Goal: Task Accomplishment & Management: Manage account settings

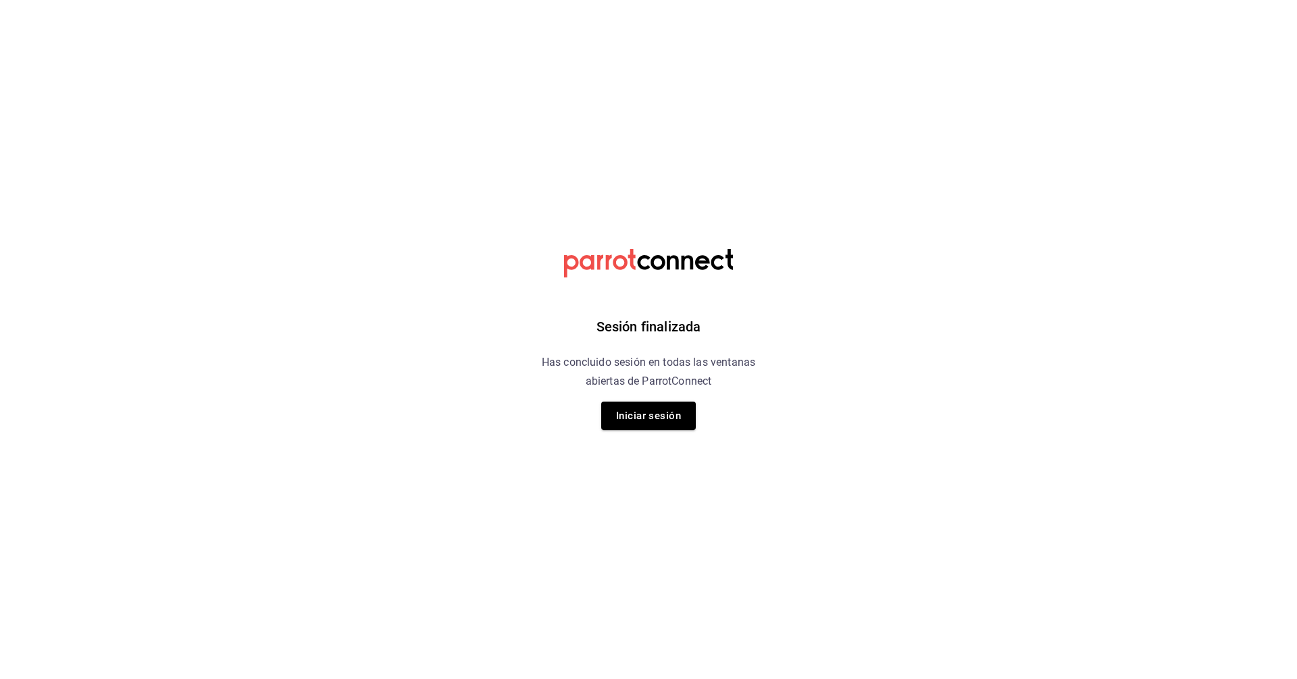
click at [645, 443] on div "Sesión finalizada Has concluido sesión en todas las ventanas abiertas de Parrot…" at bounding box center [648, 339] width 341 height 679
click at [645, 425] on button "Iniciar sesión" at bounding box center [648, 416] width 95 height 28
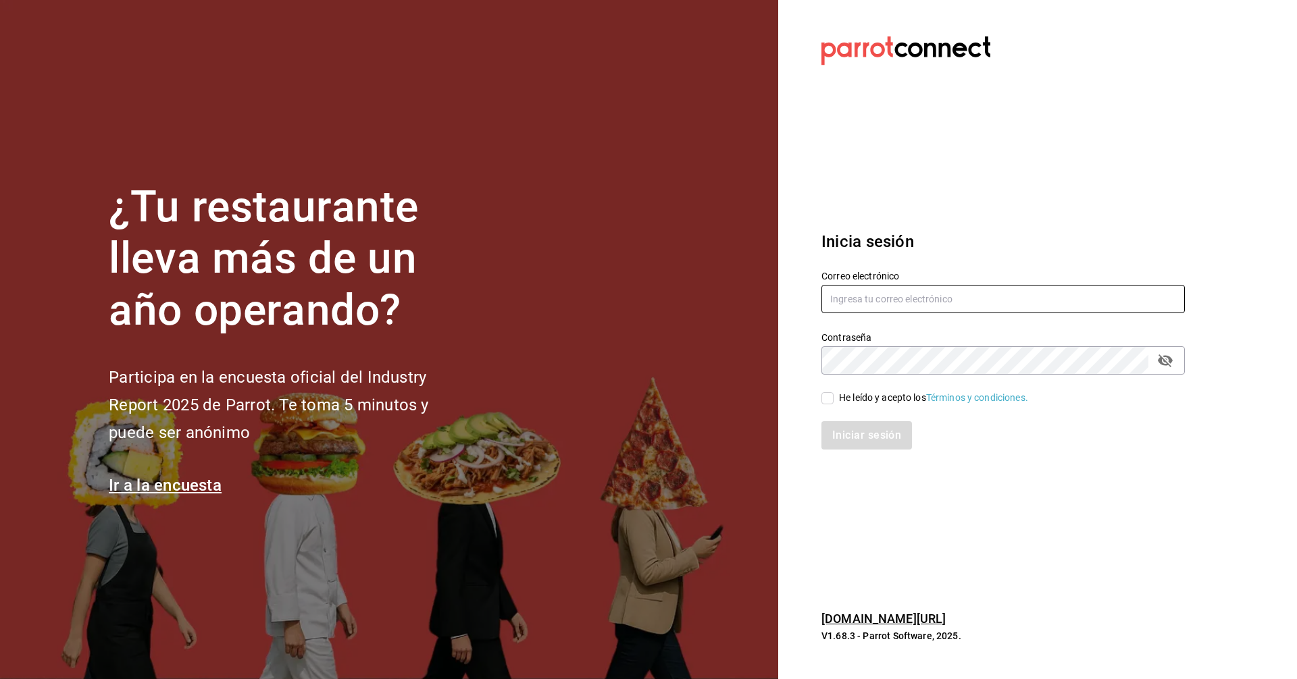
click at [645, 301] on input "text" at bounding box center [1002, 299] width 363 height 28
type input "lotus@coffeesociety.com.mx"
drag, startPoint x: 837, startPoint y: 395, endPoint x: 840, endPoint y: 413, distance: 18.4
click at [645, 395] on span "He leído y acepto los Términos y condiciones." at bounding box center [930, 398] width 194 height 14
click at [645, 395] on input "He leído y acepto los Términos y condiciones." at bounding box center [827, 398] width 12 height 12
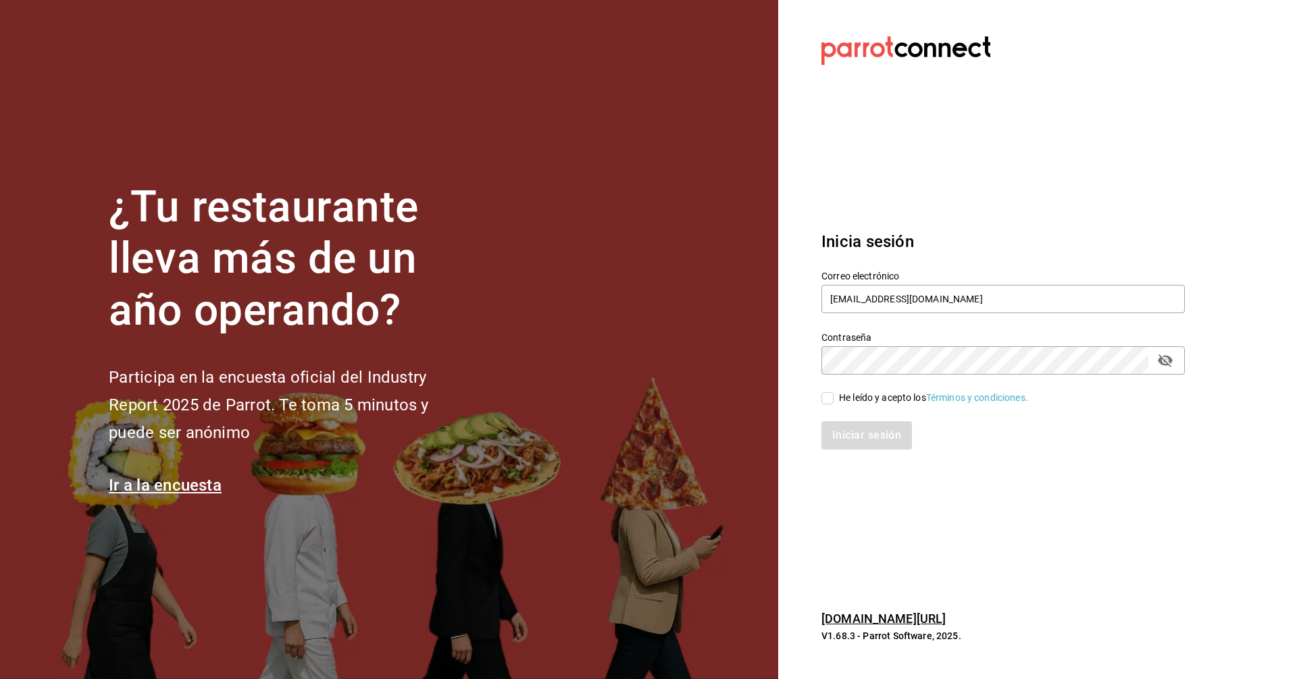
checkbox input "true"
click at [645, 420] on div "Iniciar sesión" at bounding box center [995, 427] width 380 height 45
drag, startPoint x: 856, startPoint y: 432, endPoint x: 856, endPoint y: 439, distance: 6.8
click at [645, 433] on button "Iniciar sesión" at bounding box center [867, 435] width 92 height 28
click at [645, 432] on div "Iniciar sesión" at bounding box center [1002, 435] width 363 height 28
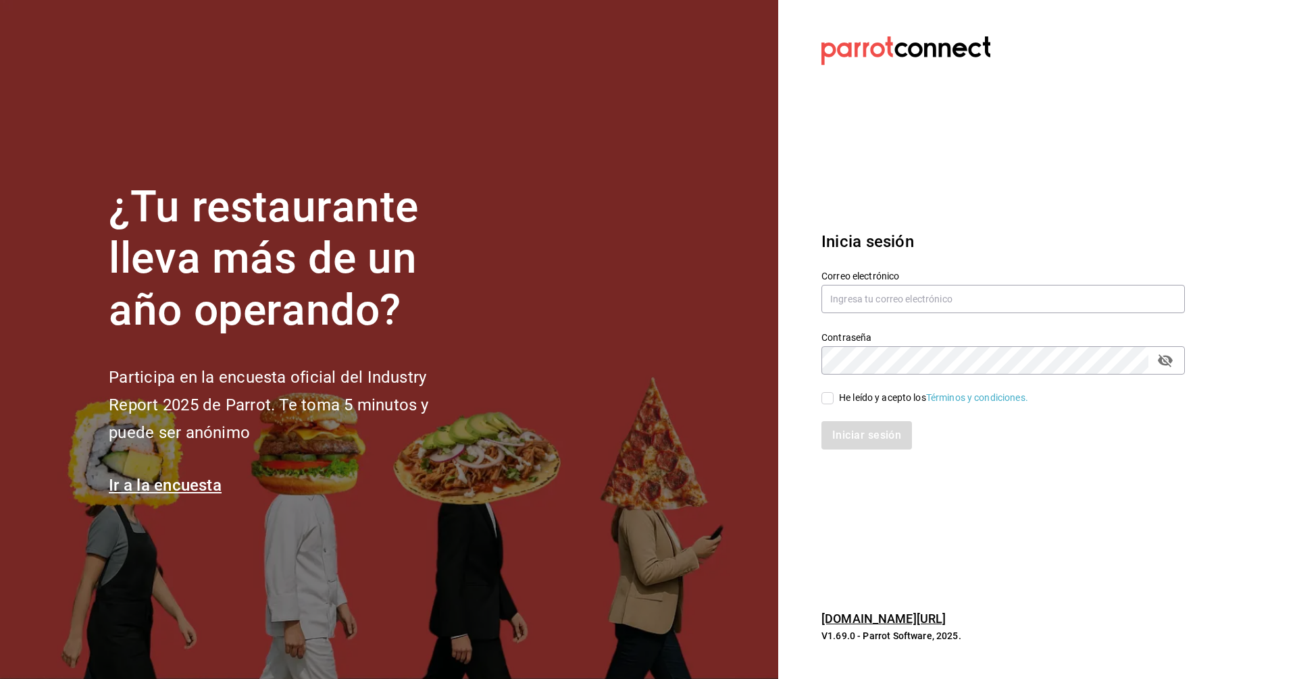
click at [912, 271] on label "Correo electrónico" at bounding box center [1002, 275] width 363 height 9
click at [928, 311] on input "text" at bounding box center [1002, 299] width 363 height 28
type input "[EMAIL_ADDRESS][DOMAIN_NAME]"
click at [820, 394] on div "He leído y acepto los Términos y condiciones." at bounding box center [995, 390] width 380 height 31
click at [829, 399] on input "He leído y acepto los Términos y condiciones." at bounding box center [827, 398] width 12 height 12
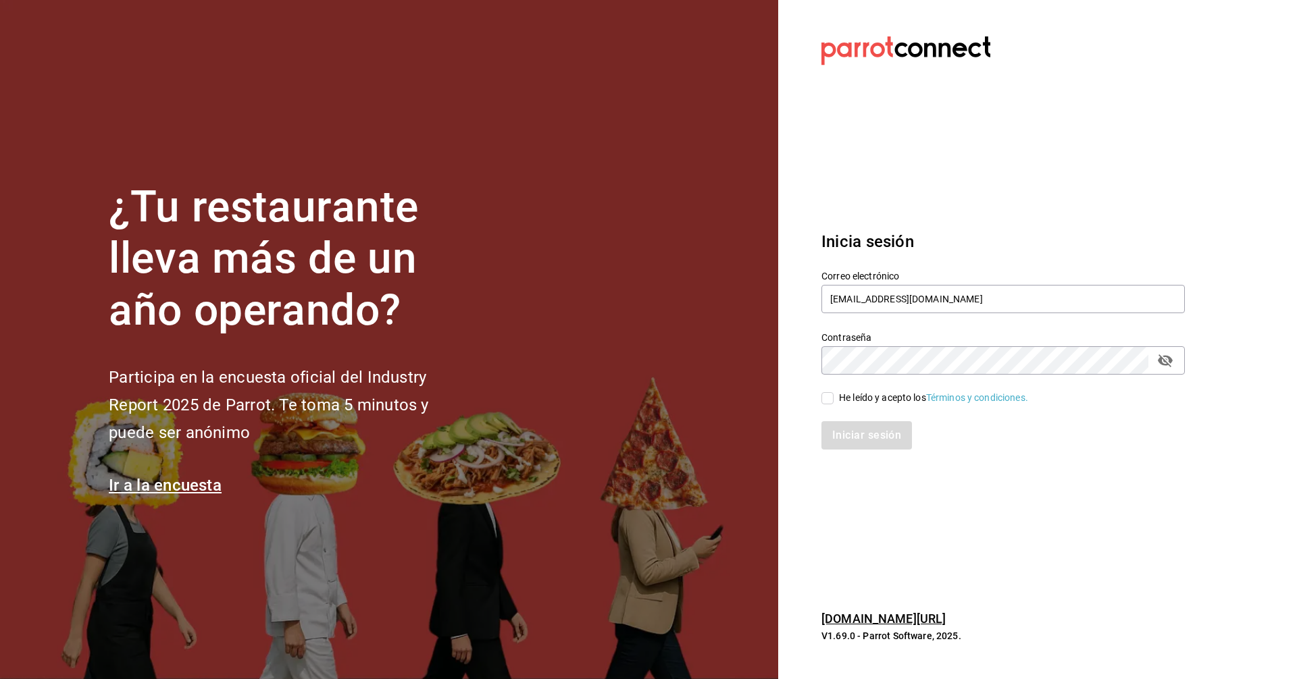
checkbox input "true"
click at [846, 439] on button "Iniciar sesión" at bounding box center [867, 435] width 92 height 28
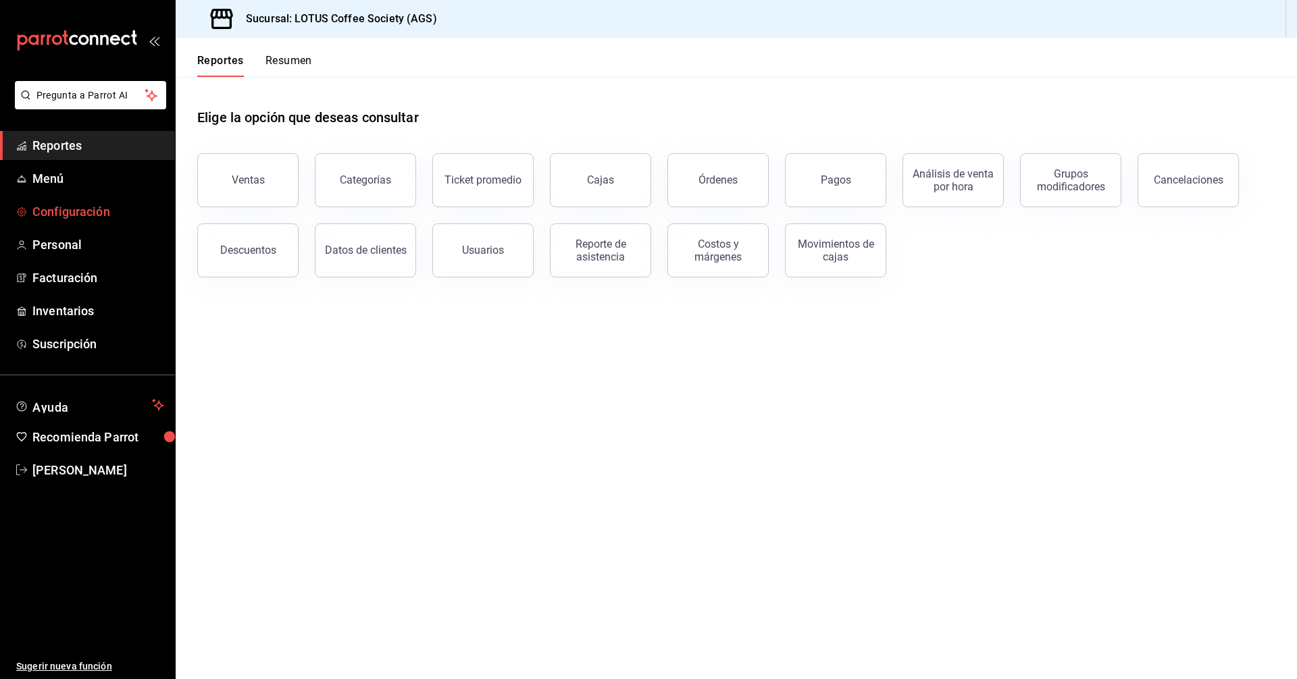
click at [61, 213] on span "Configuración" at bounding box center [98, 212] width 132 height 18
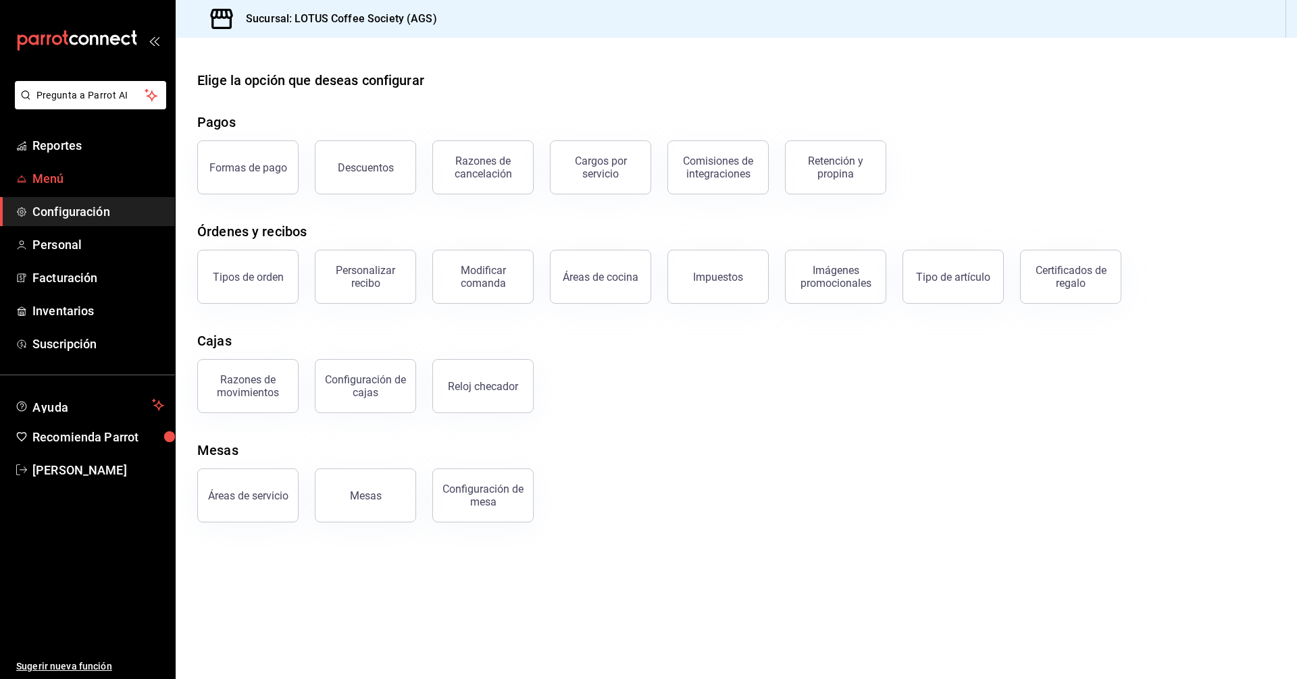
click at [49, 174] on span "Menú" at bounding box center [98, 179] width 132 height 18
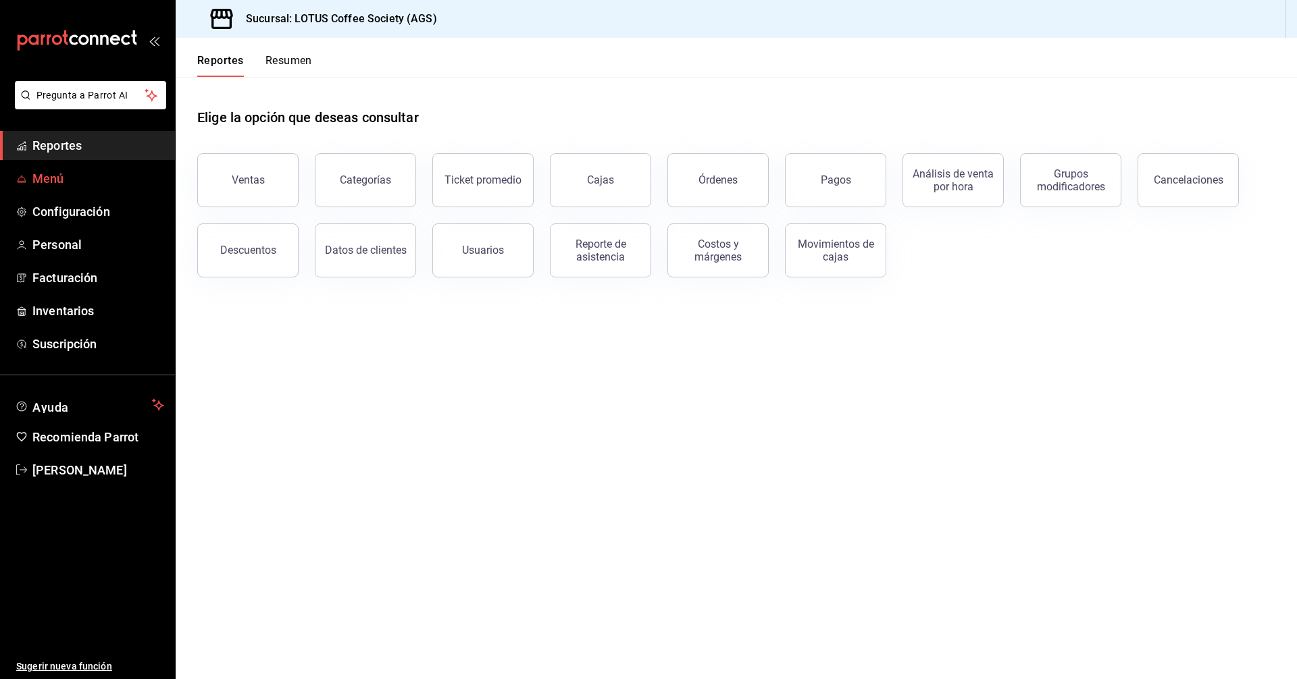
click at [51, 172] on span "Menú" at bounding box center [98, 179] width 132 height 18
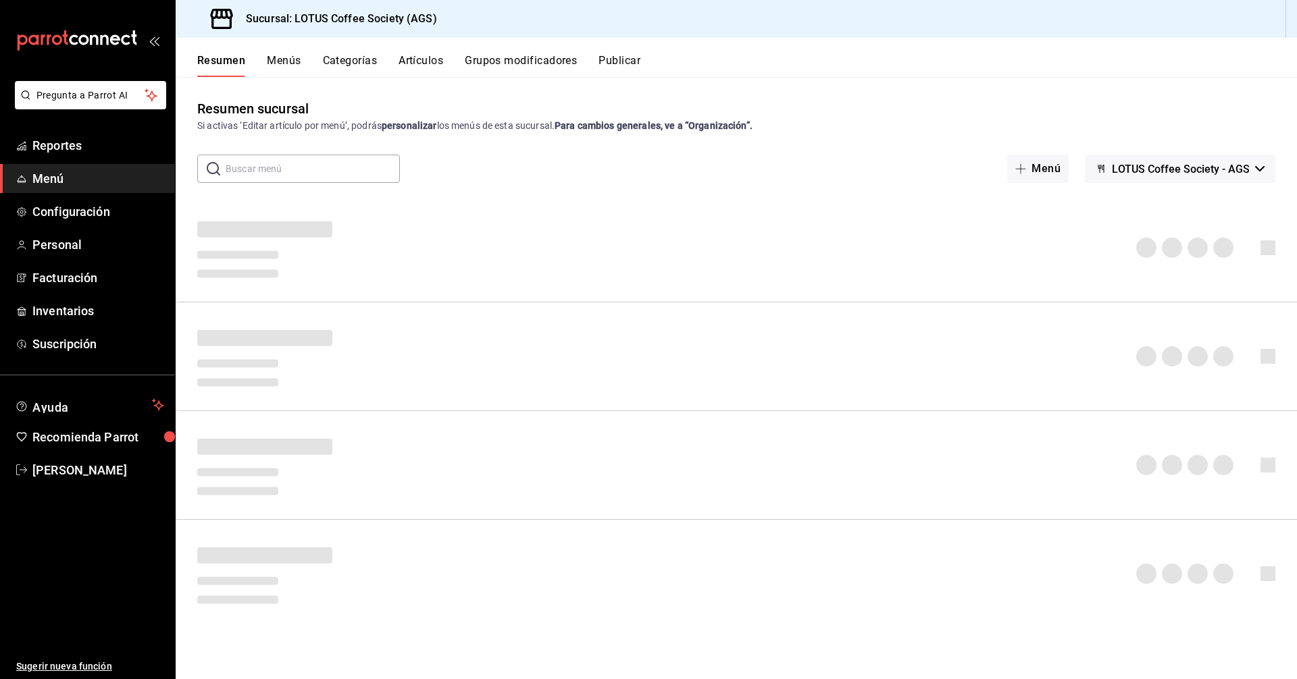
click at [537, 58] on button "Grupos modificadores" at bounding box center [521, 65] width 112 height 23
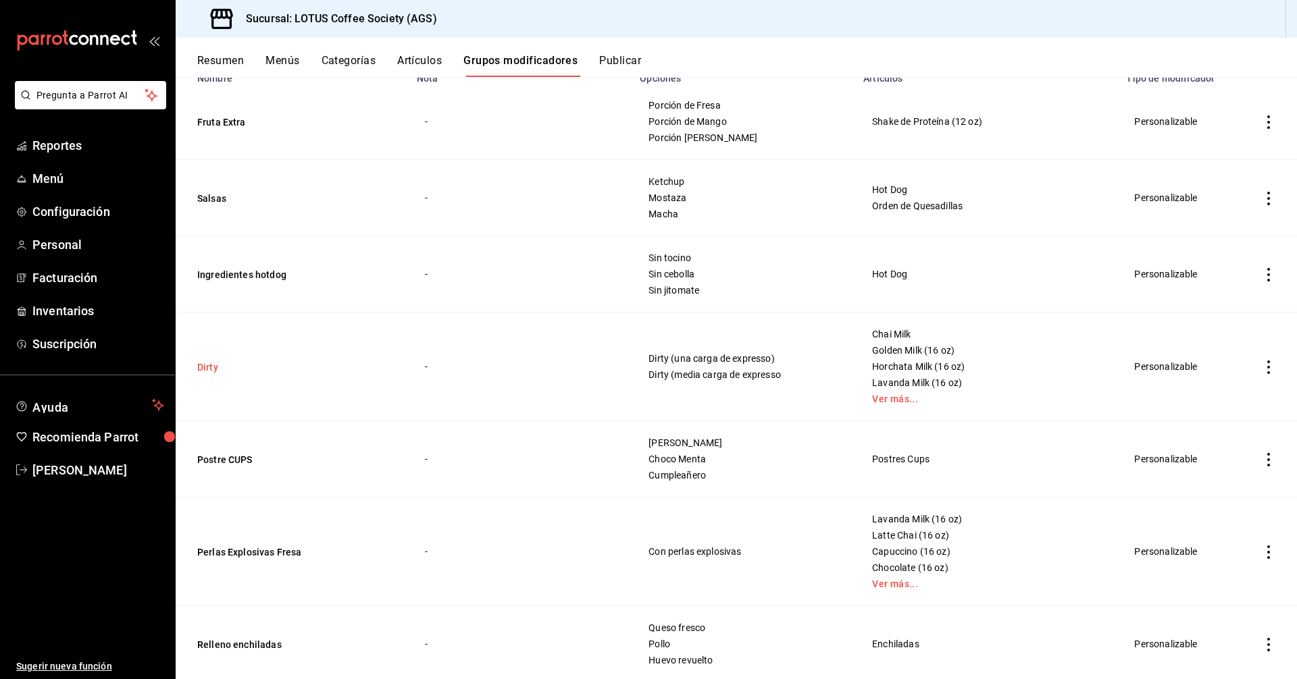
scroll to position [203, 0]
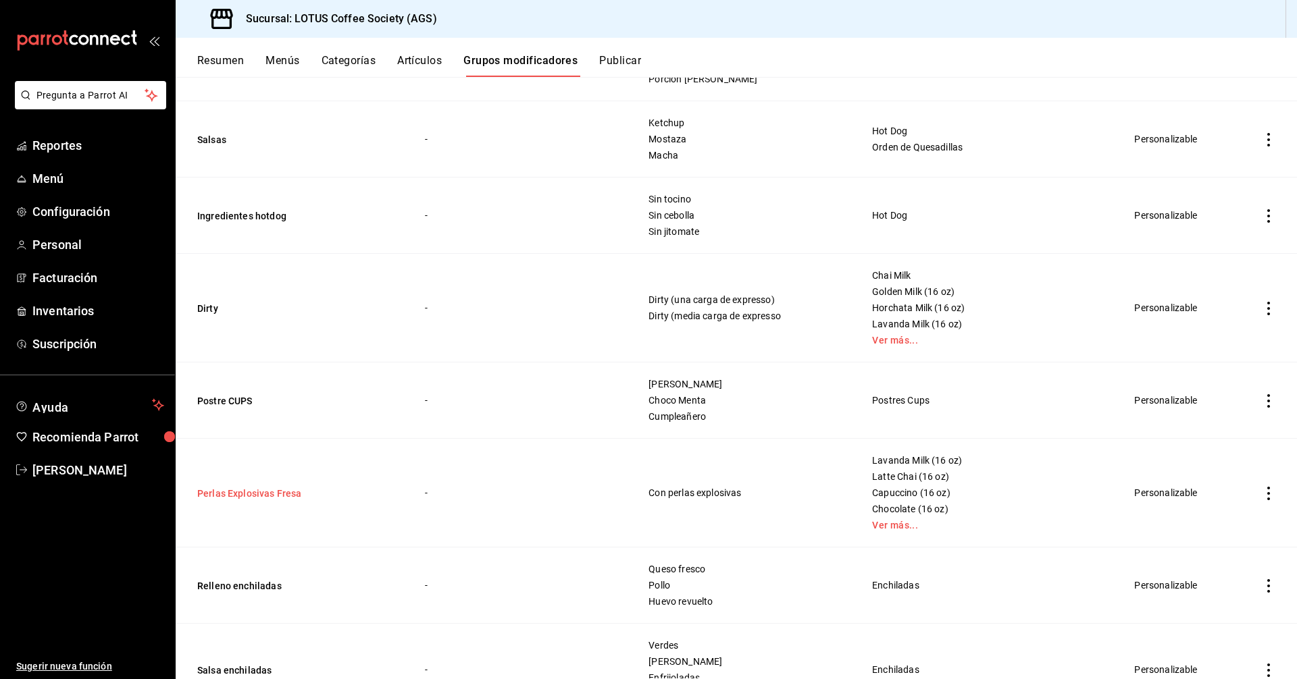
click at [274, 492] on button "Perlas Explosivas Fresa" at bounding box center [278, 494] width 162 height 14
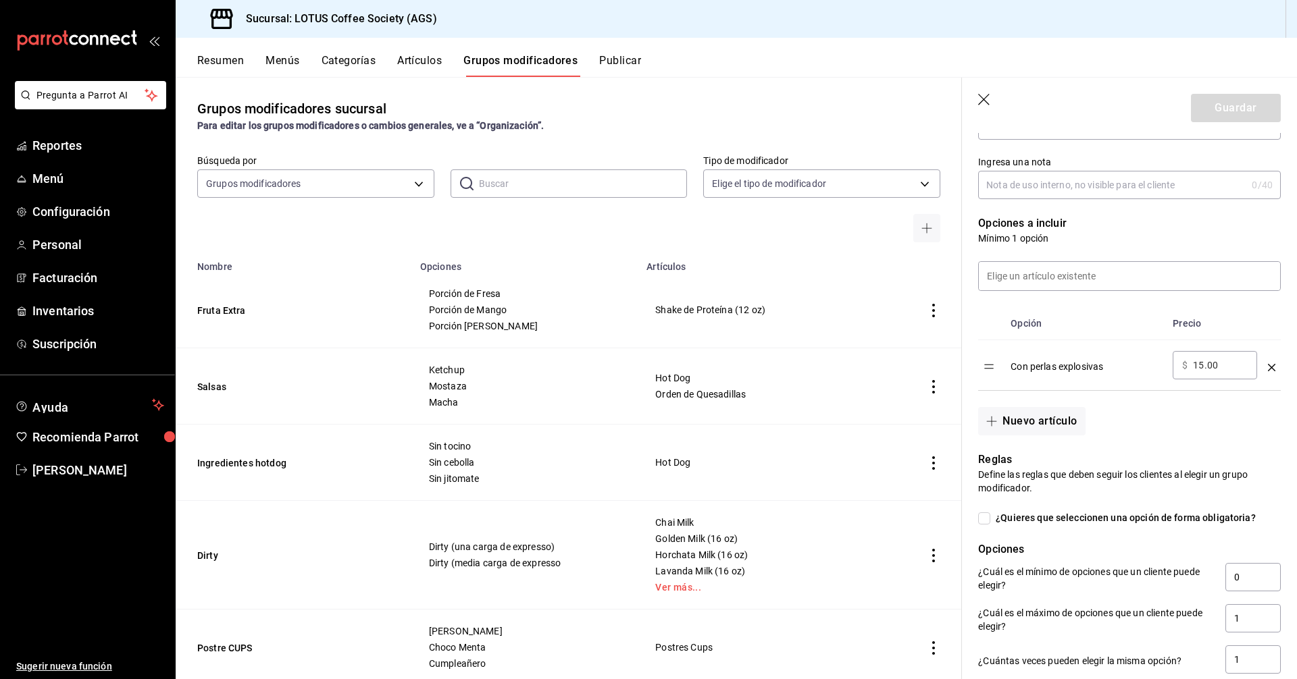
click at [557, 189] on input "text" at bounding box center [583, 183] width 209 height 27
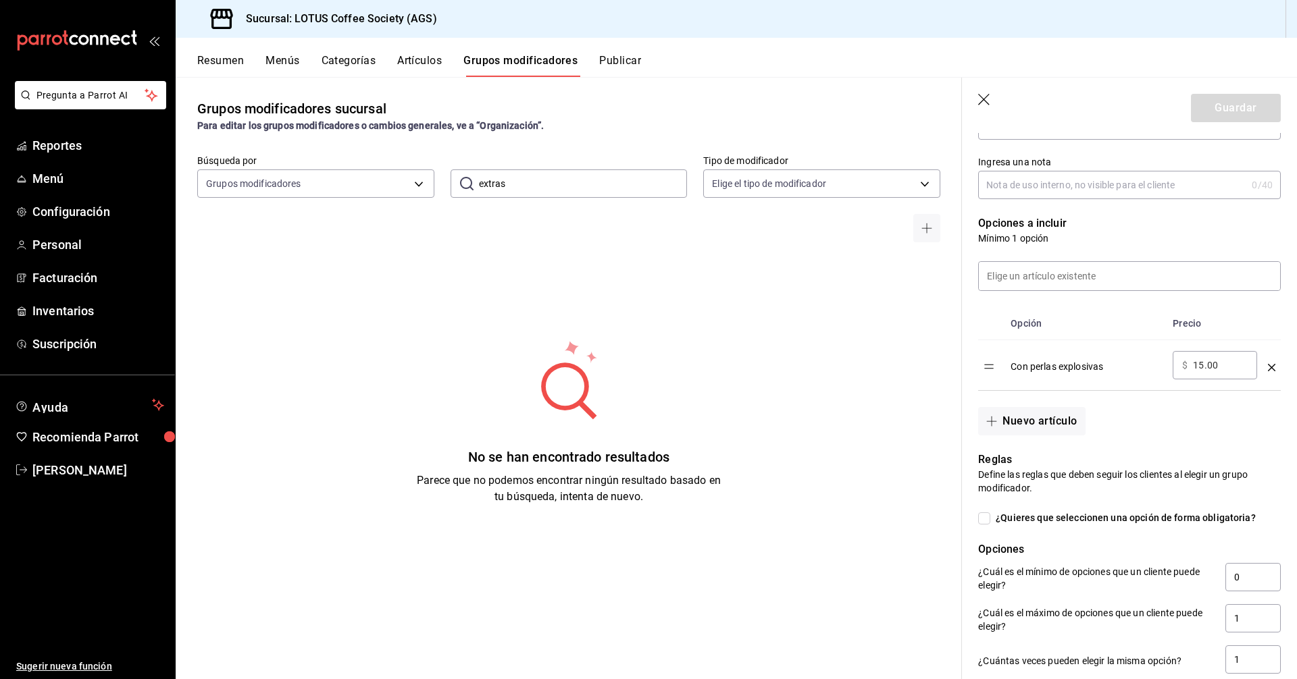
type input "extras"
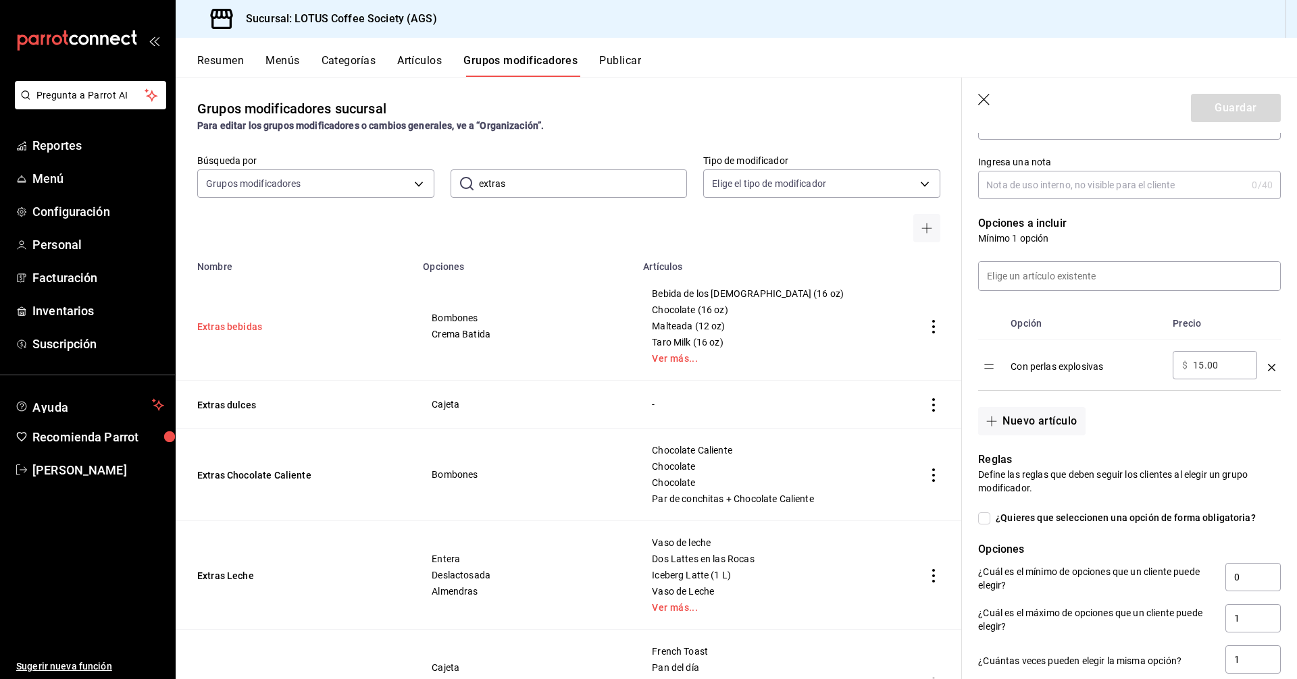
click at [238, 330] on button "Extras bebidas" at bounding box center [278, 327] width 162 height 14
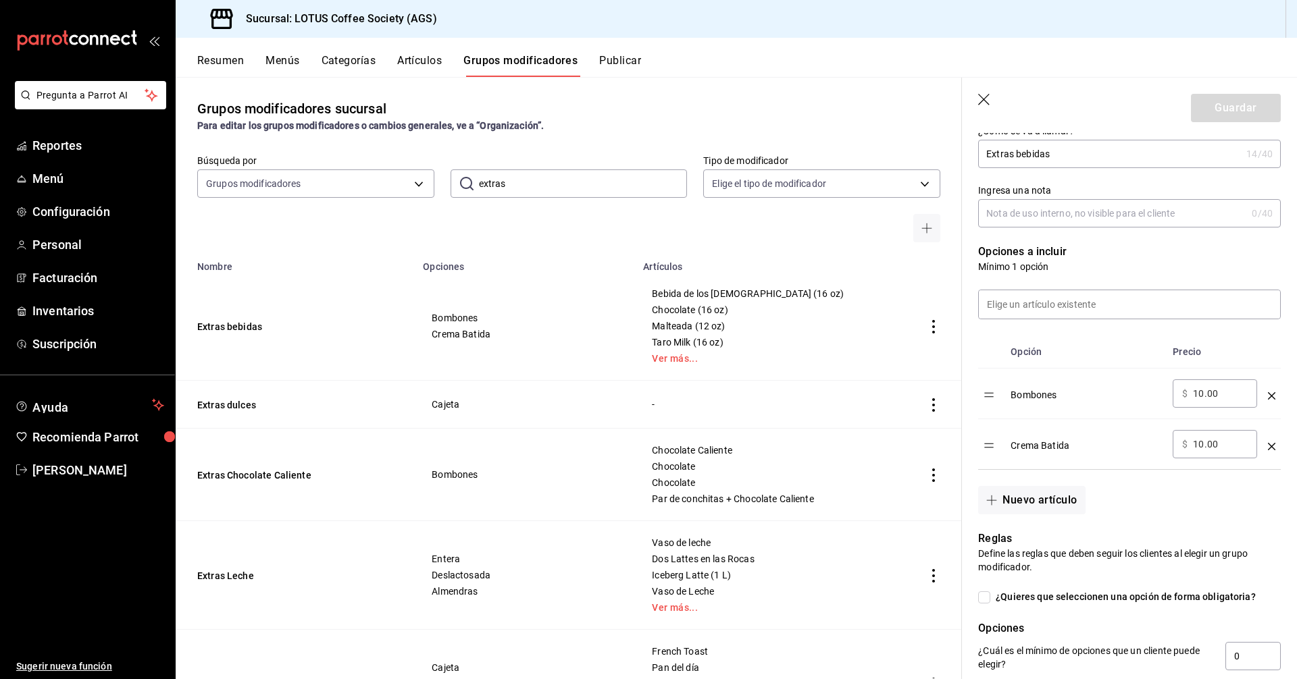
scroll to position [247, 0]
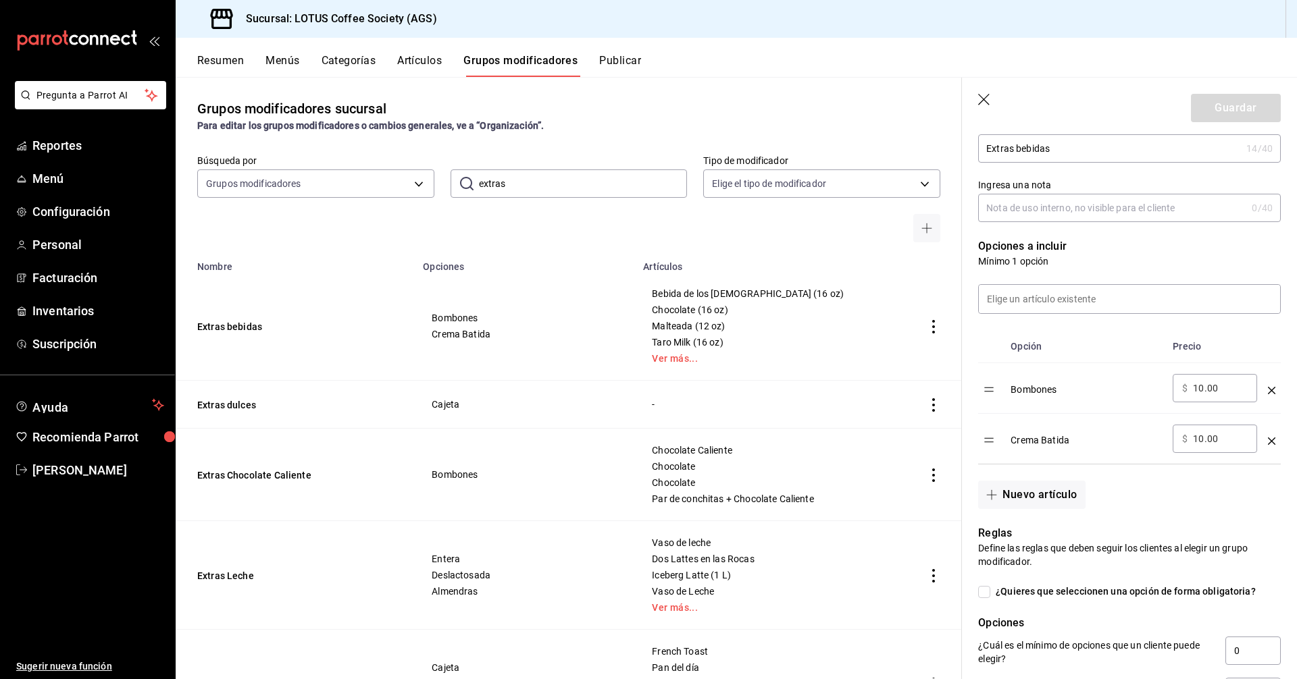
click at [981, 106] on icon "button" at bounding box center [985, 101] width 14 height 14
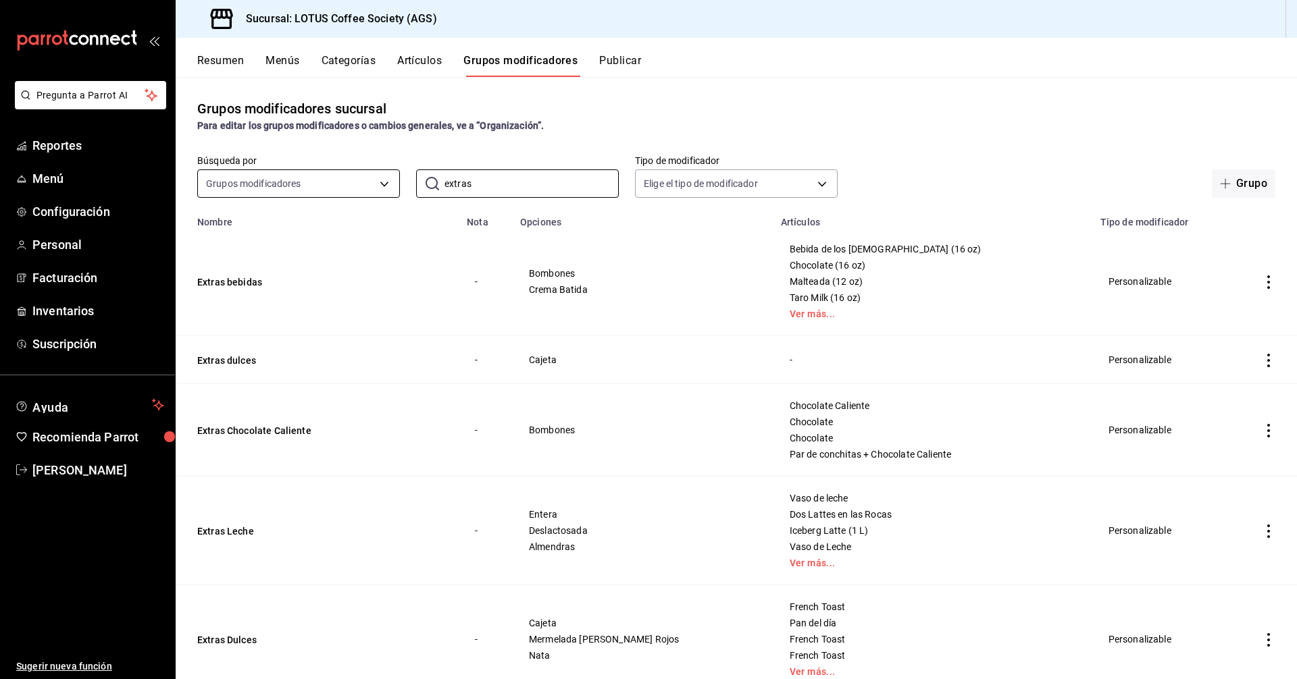
drag, startPoint x: 497, startPoint y: 179, endPoint x: 280, endPoint y: 182, distance: 217.5
click at [280, 182] on div "Búsqueda por Grupos modificadores GROUP ​ extras ​ Tipo de modificador Elige el…" at bounding box center [736, 176] width 1121 height 43
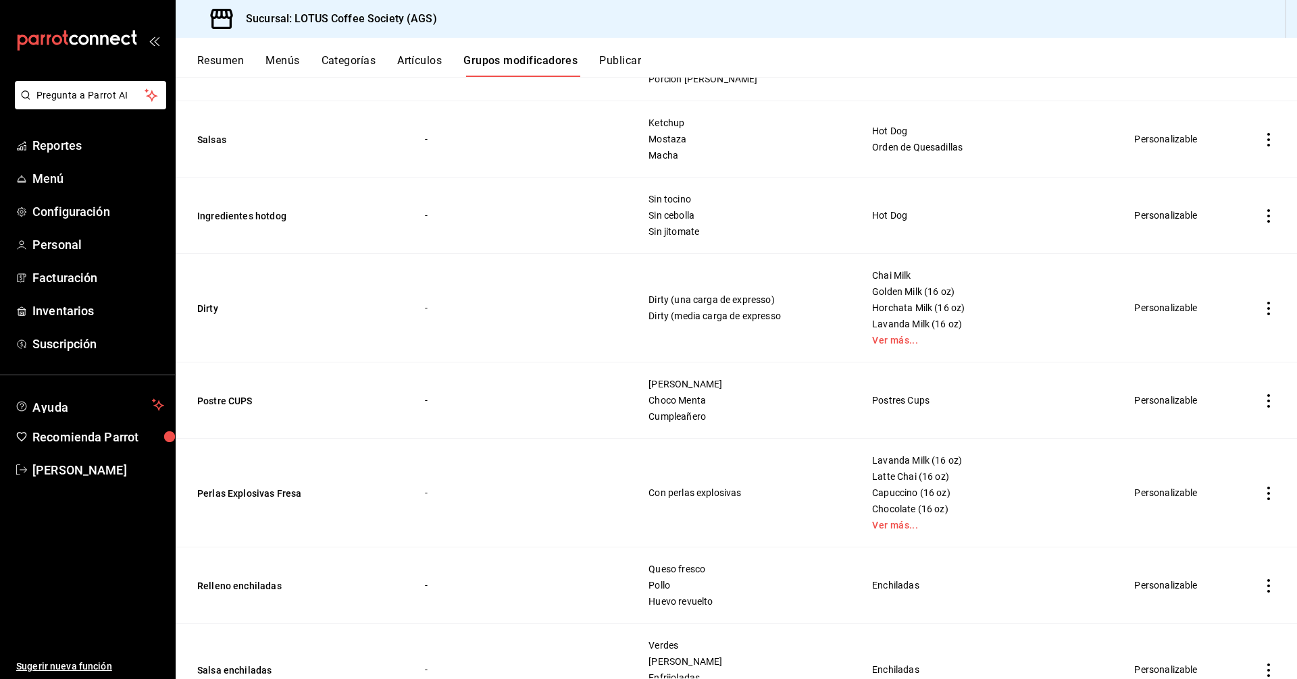
scroll to position [270, 0]
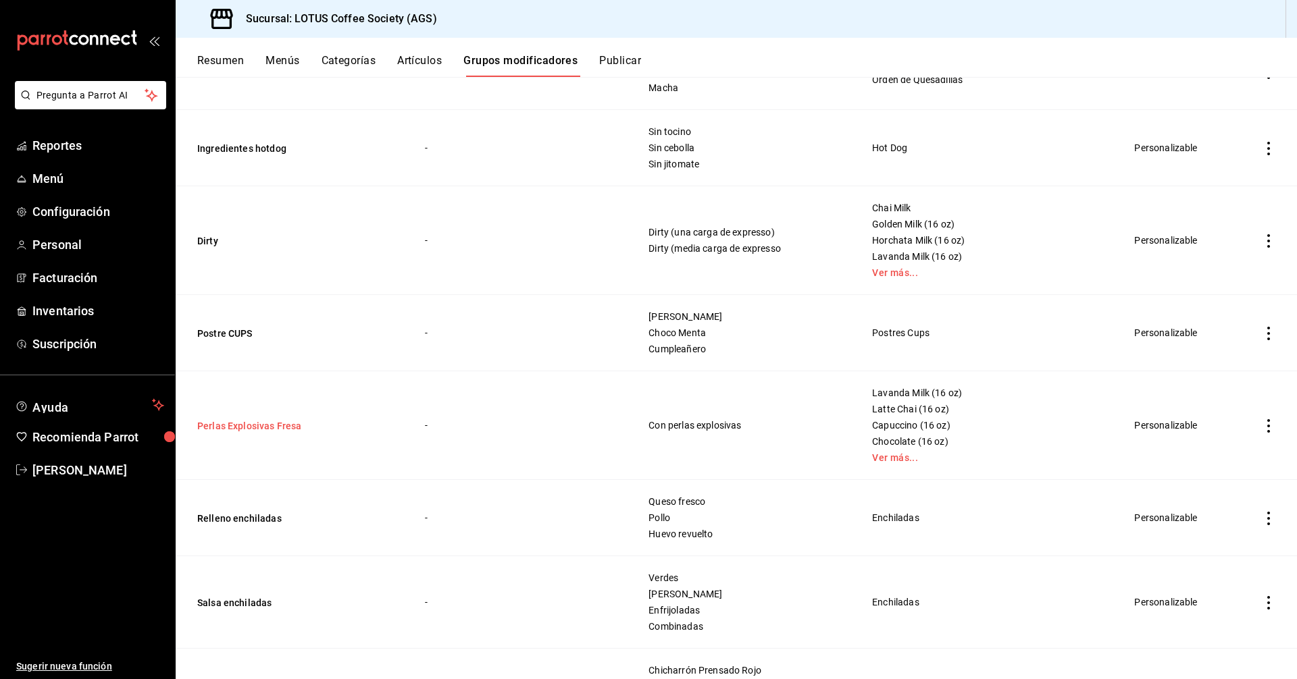
click at [274, 431] on button "Perlas Explosivas Fresa" at bounding box center [278, 426] width 162 height 14
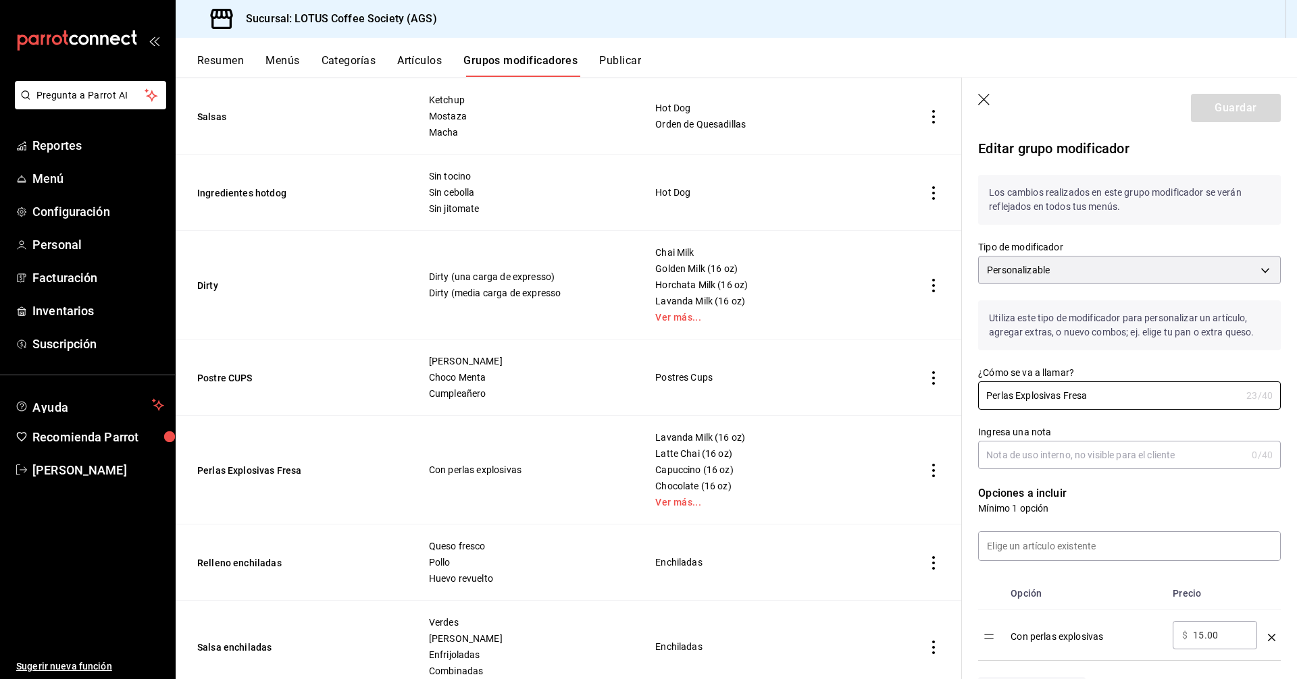
drag, startPoint x: 1112, startPoint y: 398, endPoint x: 856, endPoint y: 384, distance: 256.3
click at [856, 384] on main "Grupos modificadores sucursal Para editar los grupos modificadores o cambios ge…" at bounding box center [736, 378] width 1121 height 602
type input "P"
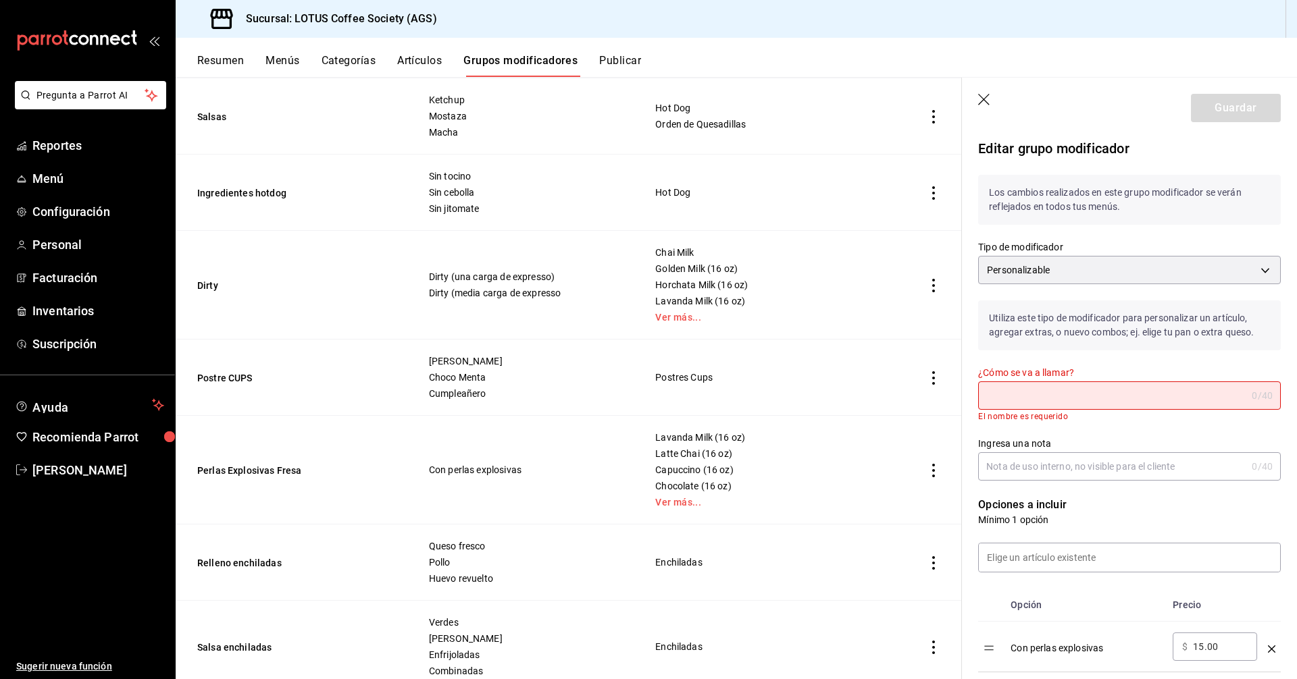
type input "T"
type input "p"
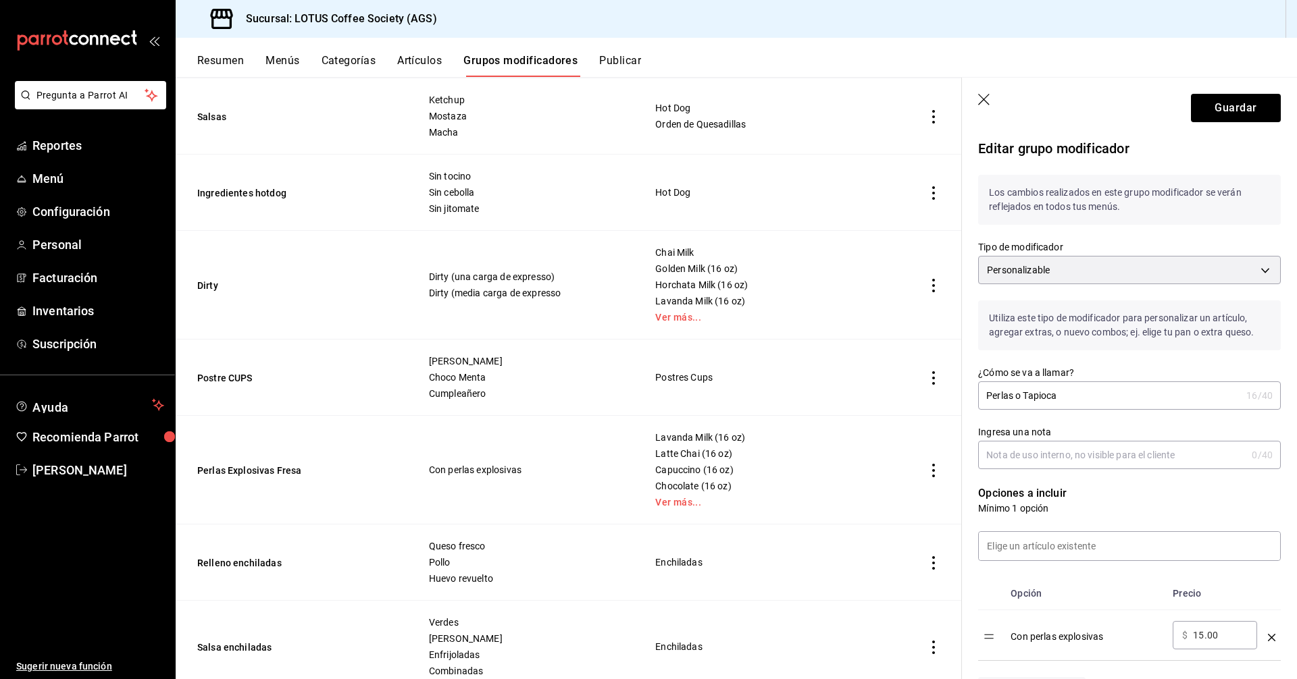
click at [1015, 395] on input "Perlas o Tapioca" at bounding box center [1109, 395] width 263 height 27
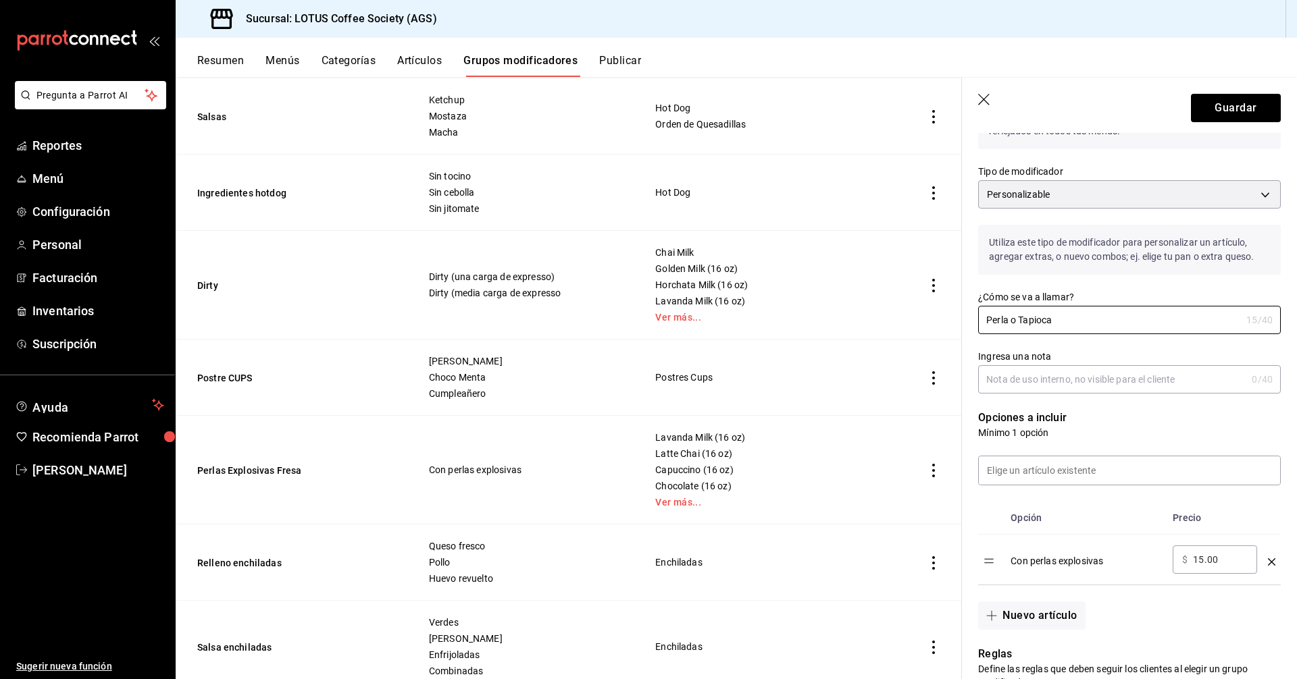
scroll to position [135, 0]
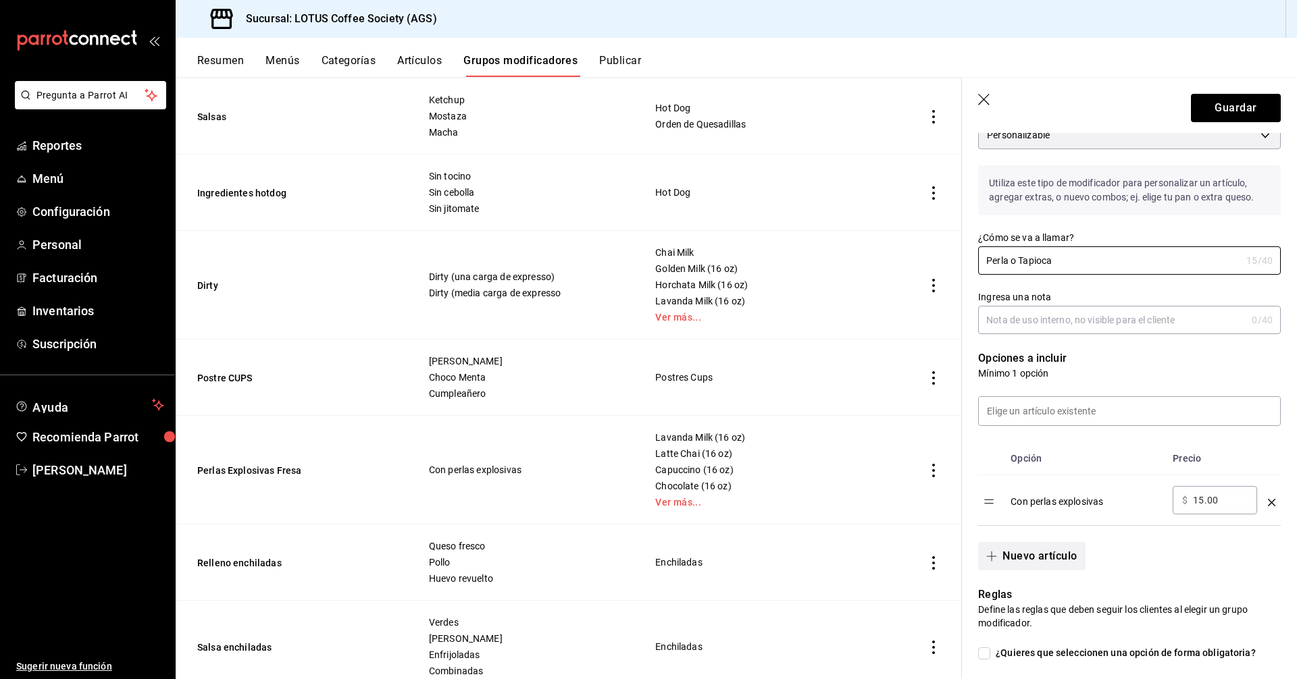
type input "Perla o Tapioca"
click at [1034, 552] on button "Nuevo artículo" at bounding box center [1031, 556] width 107 height 28
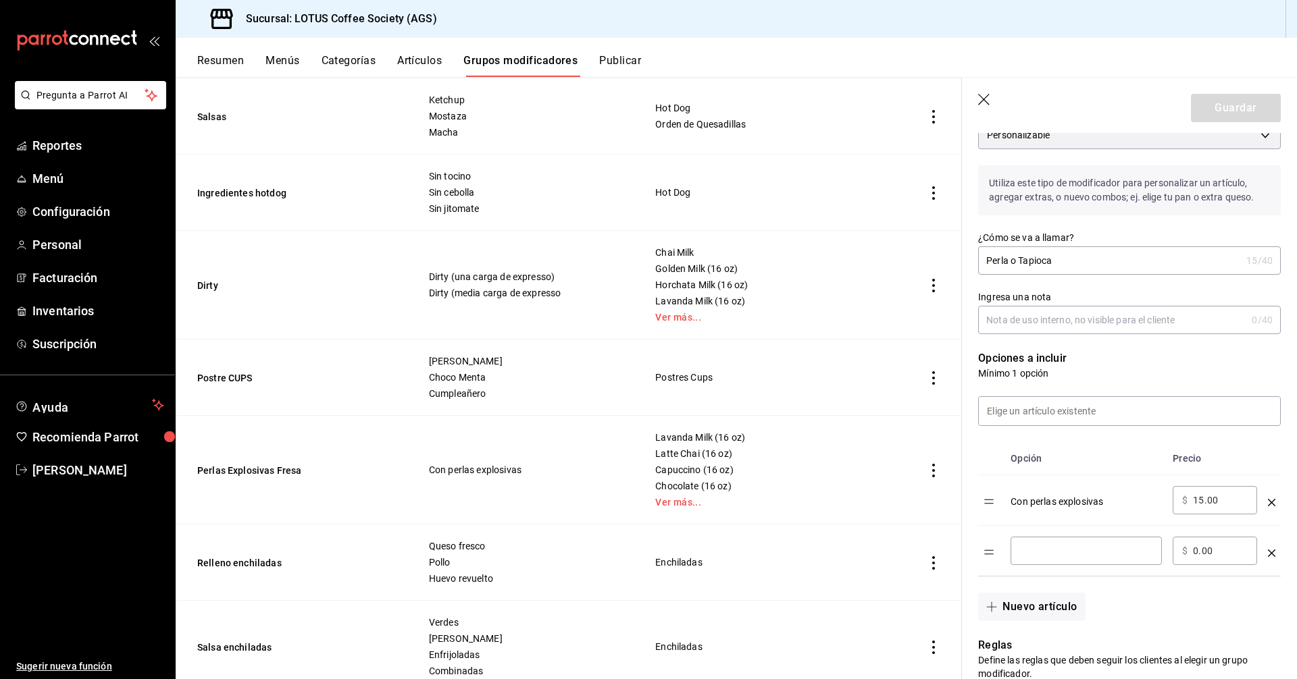
click at [1048, 545] on input "optionsTable" at bounding box center [1086, 551] width 132 height 14
type input "Con tapioca"
type input "10.00"
click at [1102, 577] on hr at bounding box center [1129, 576] width 303 height 1
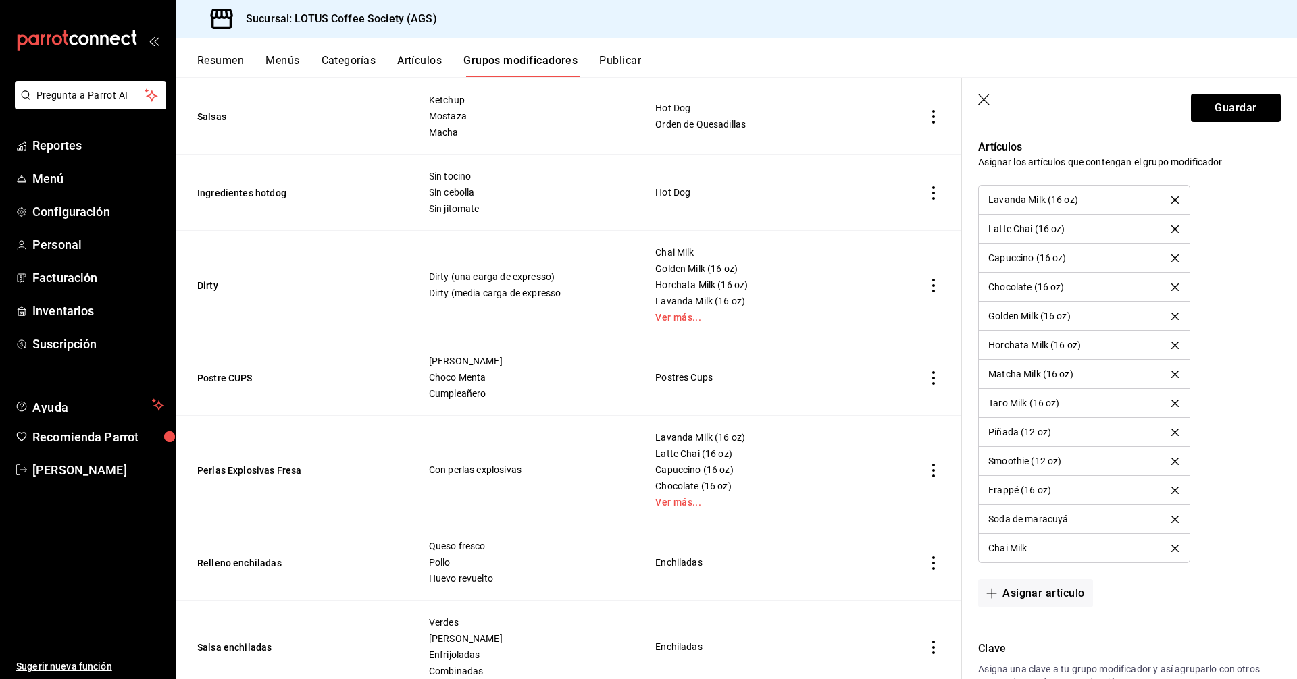
scroll to position [878, 0]
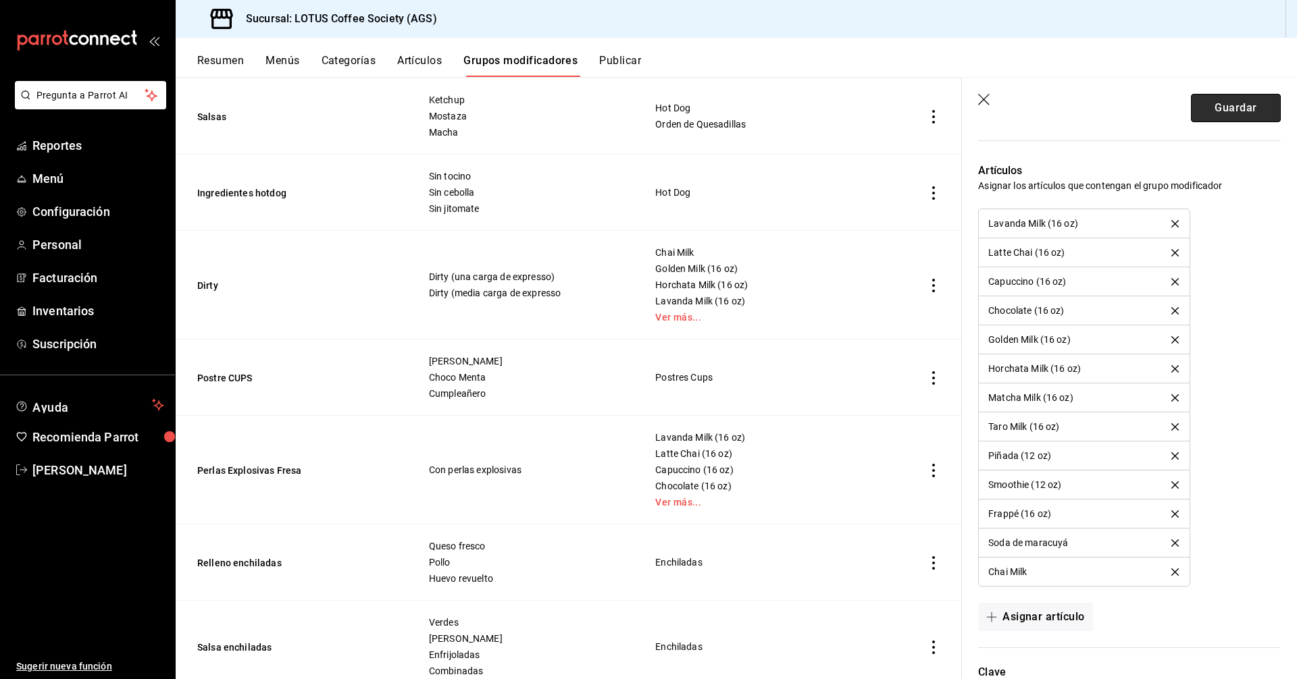
click at [1199, 100] on button "Guardar" at bounding box center [1236, 108] width 90 height 28
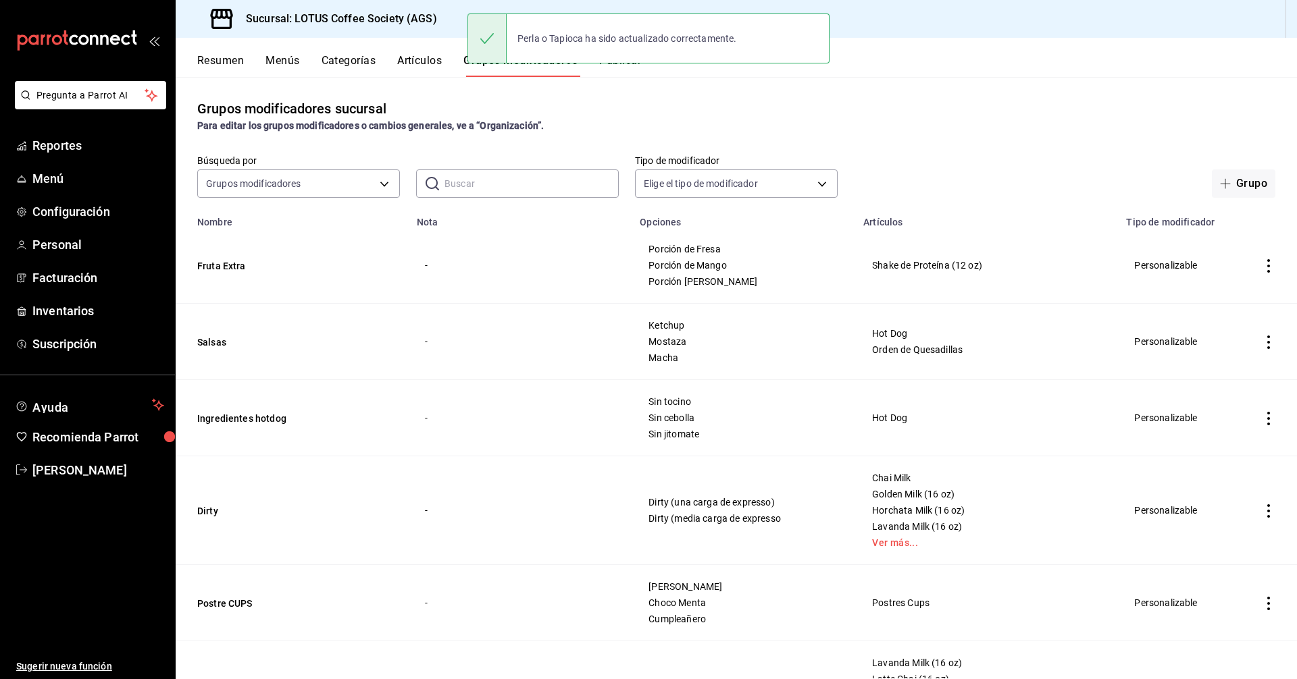
click at [216, 62] on button "Resumen" at bounding box center [220, 65] width 47 height 23
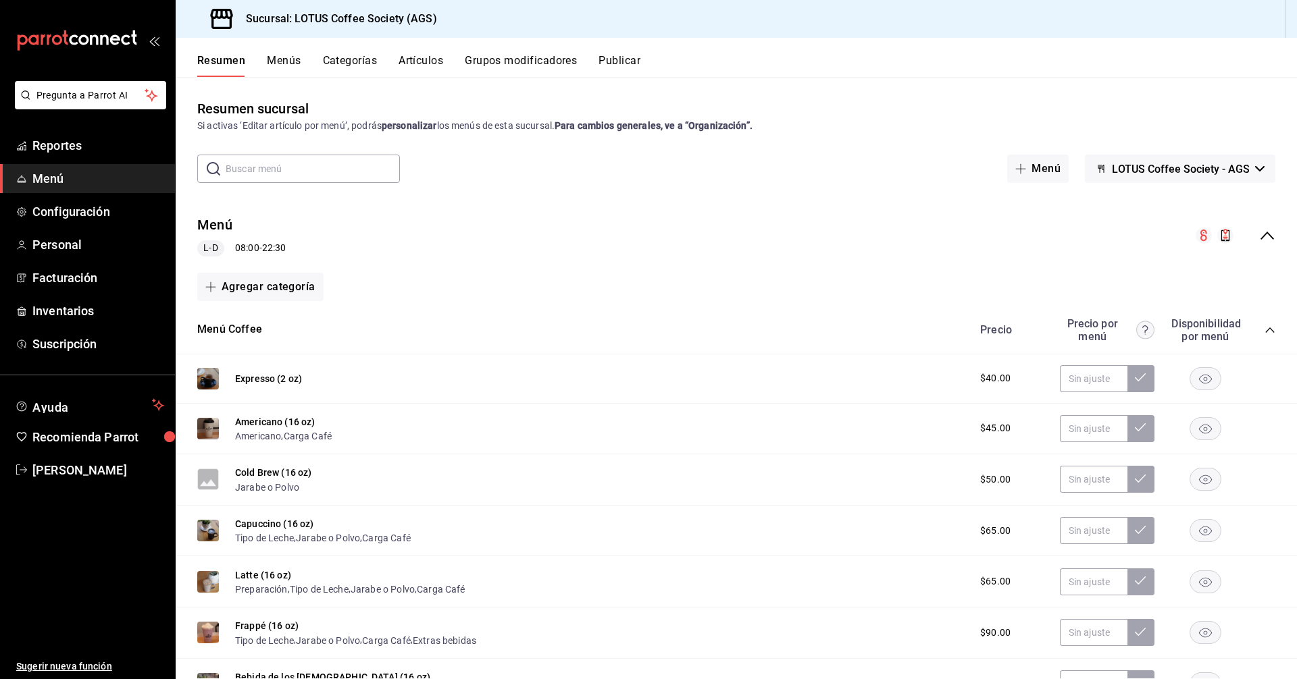
click at [511, 58] on button "Grupos modificadores" at bounding box center [521, 65] width 112 height 23
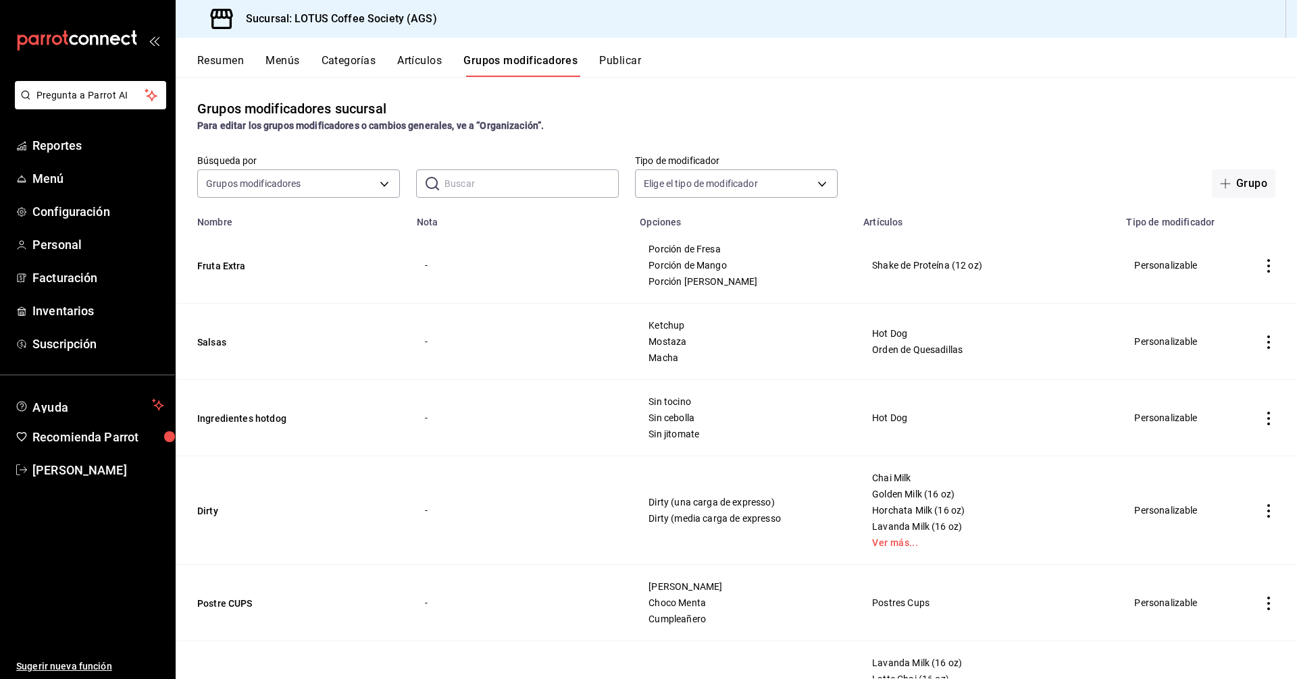
click at [518, 61] on button "Grupos modificadores" at bounding box center [520, 65] width 114 height 23
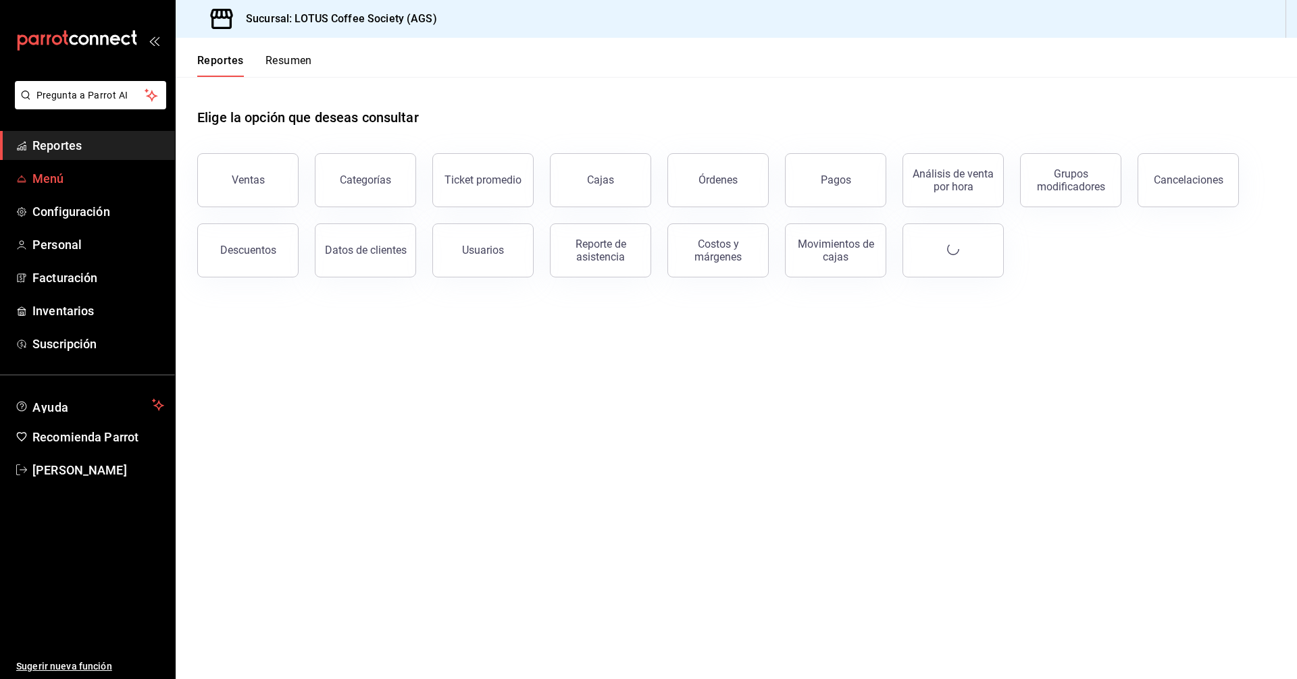
click at [41, 184] on span "Menú" at bounding box center [98, 179] width 132 height 18
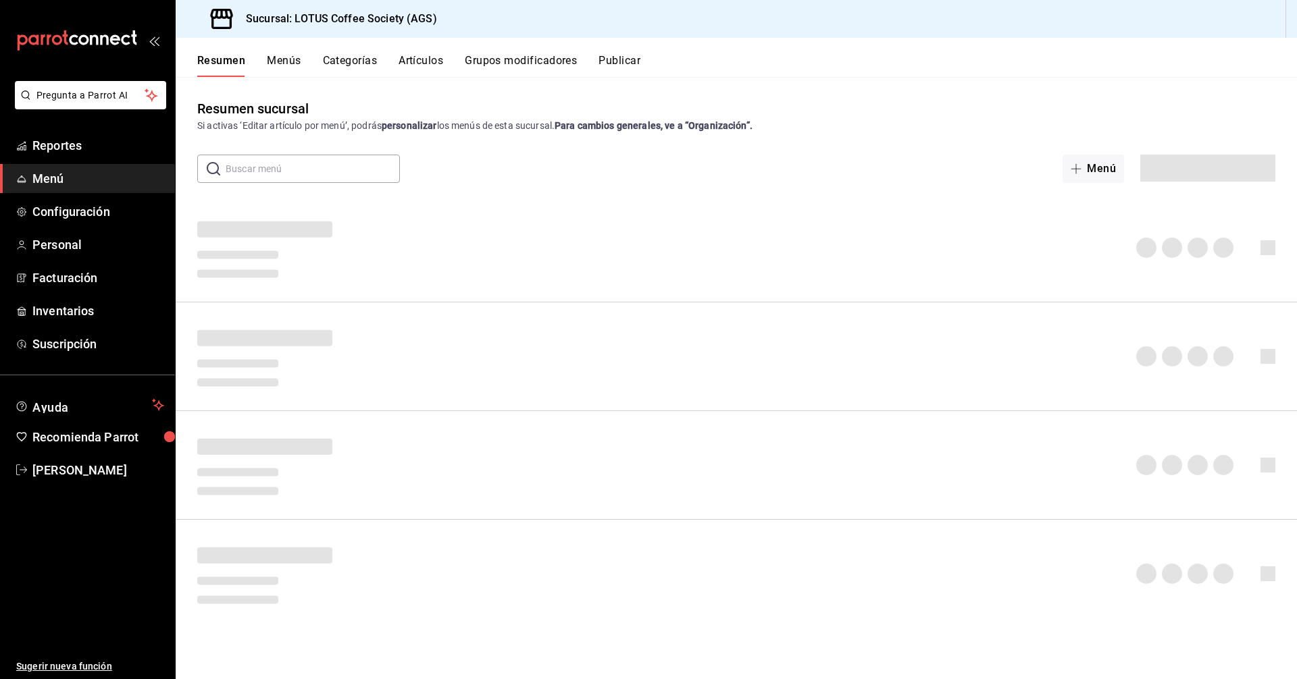
click at [506, 66] on button "Grupos modificadores" at bounding box center [521, 65] width 112 height 23
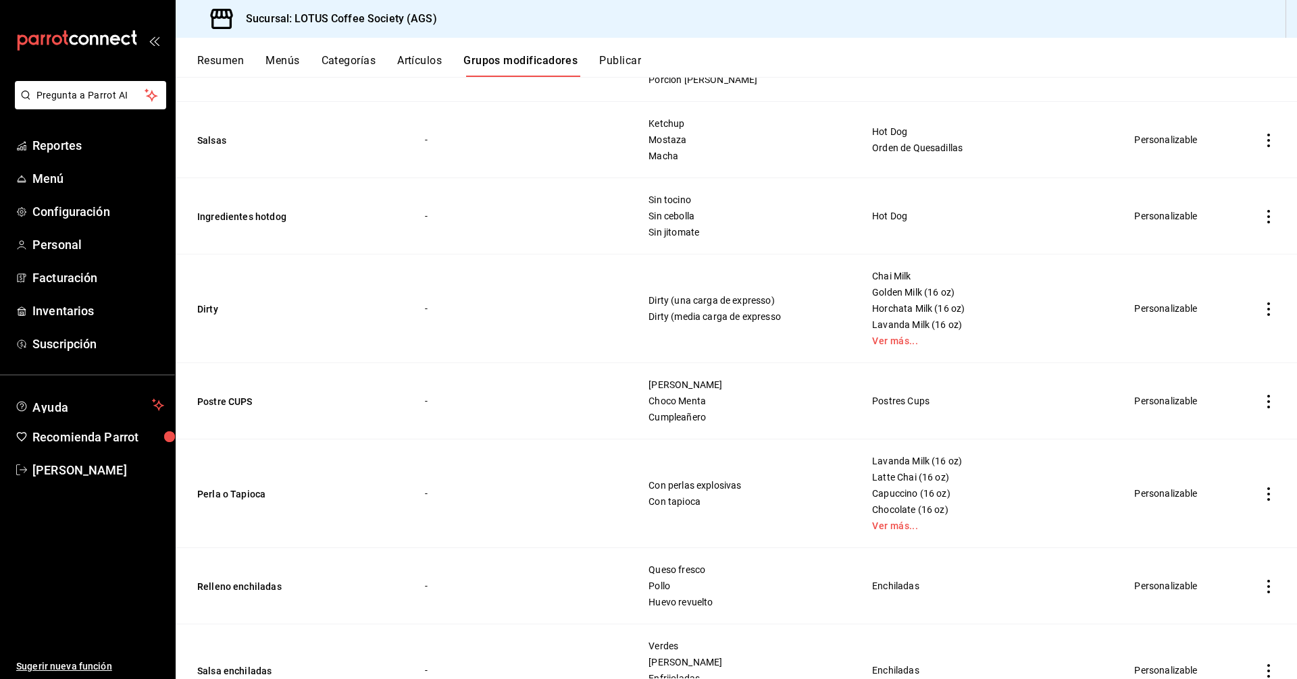
scroll to position [203, 0]
click at [253, 496] on button "Perla o Tapioca" at bounding box center [278, 494] width 162 height 14
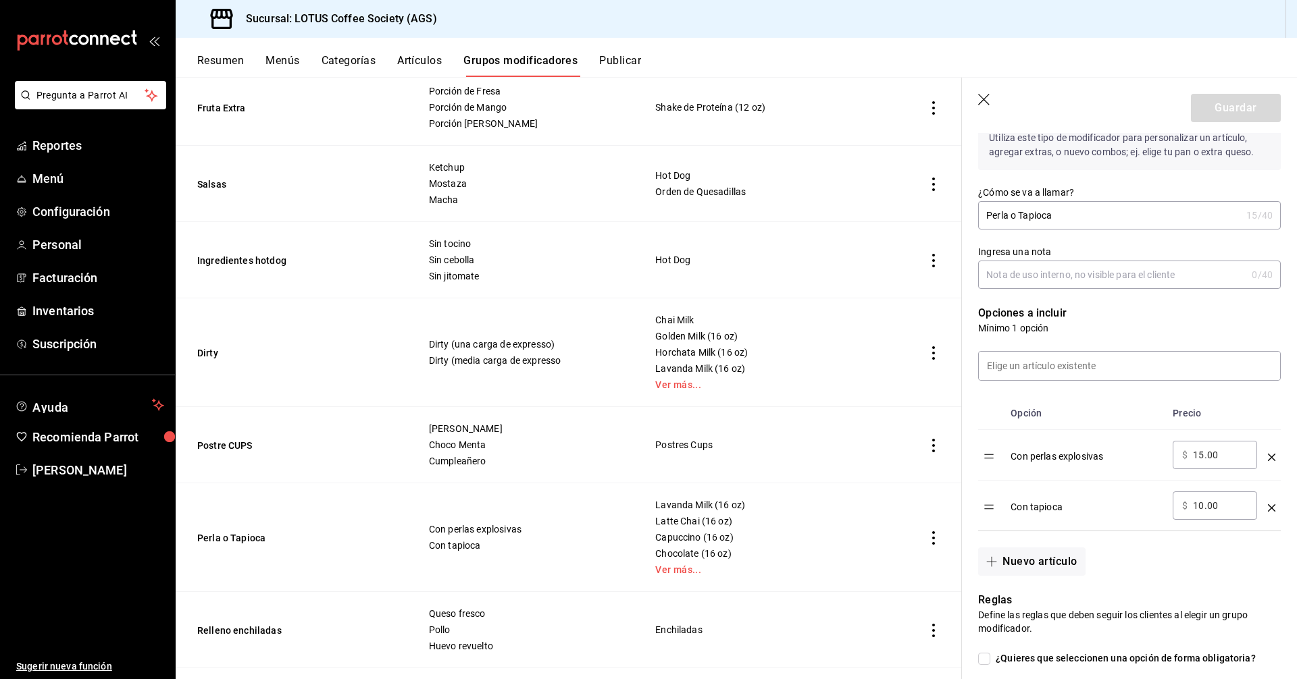
scroll to position [203, 0]
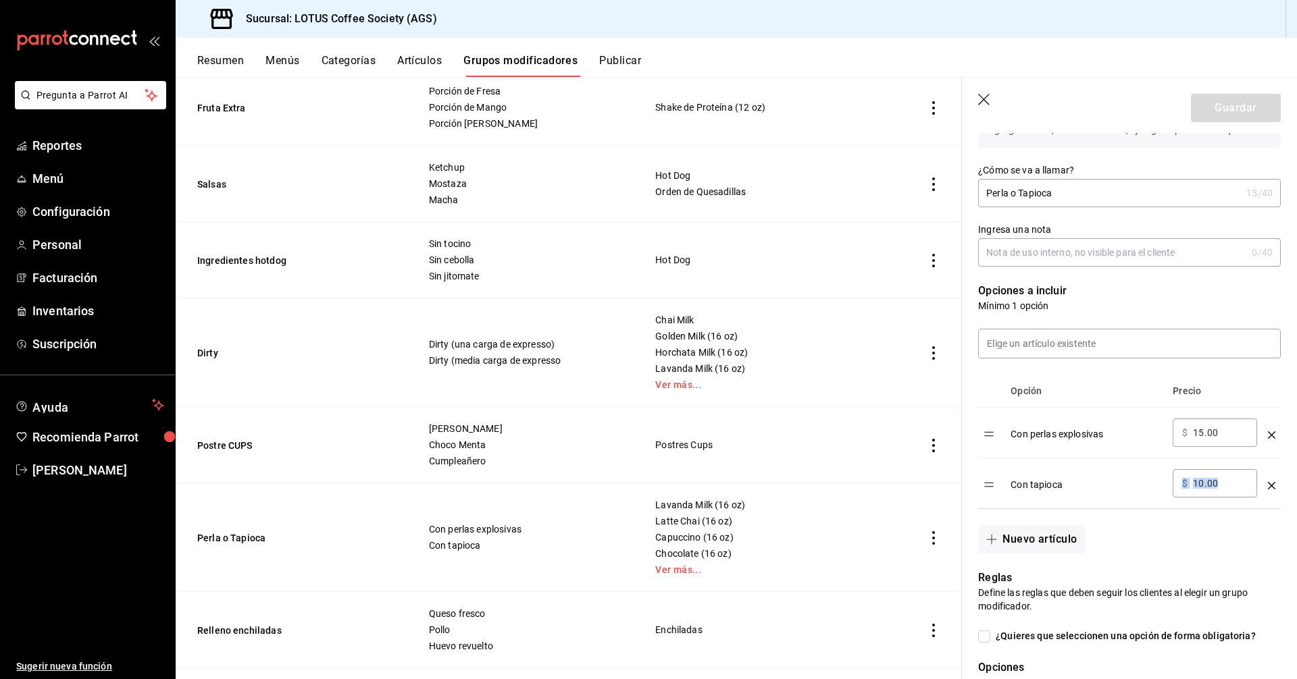
drag, startPoint x: 1230, startPoint y: 494, endPoint x: 1147, endPoint y: 488, distance: 82.7
click at [1154, 486] on tr "Con tapioca ​ $ 10.00 ​" at bounding box center [1129, 484] width 303 height 51
click at [1195, 492] on div "​ $ 10.00 ​" at bounding box center [1214, 483] width 84 height 28
drag, startPoint x: 1224, startPoint y: 483, endPoint x: 1192, endPoint y: 488, distance: 32.2
click at [1192, 488] on div "​ $ 10.00 ​" at bounding box center [1214, 483] width 84 height 28
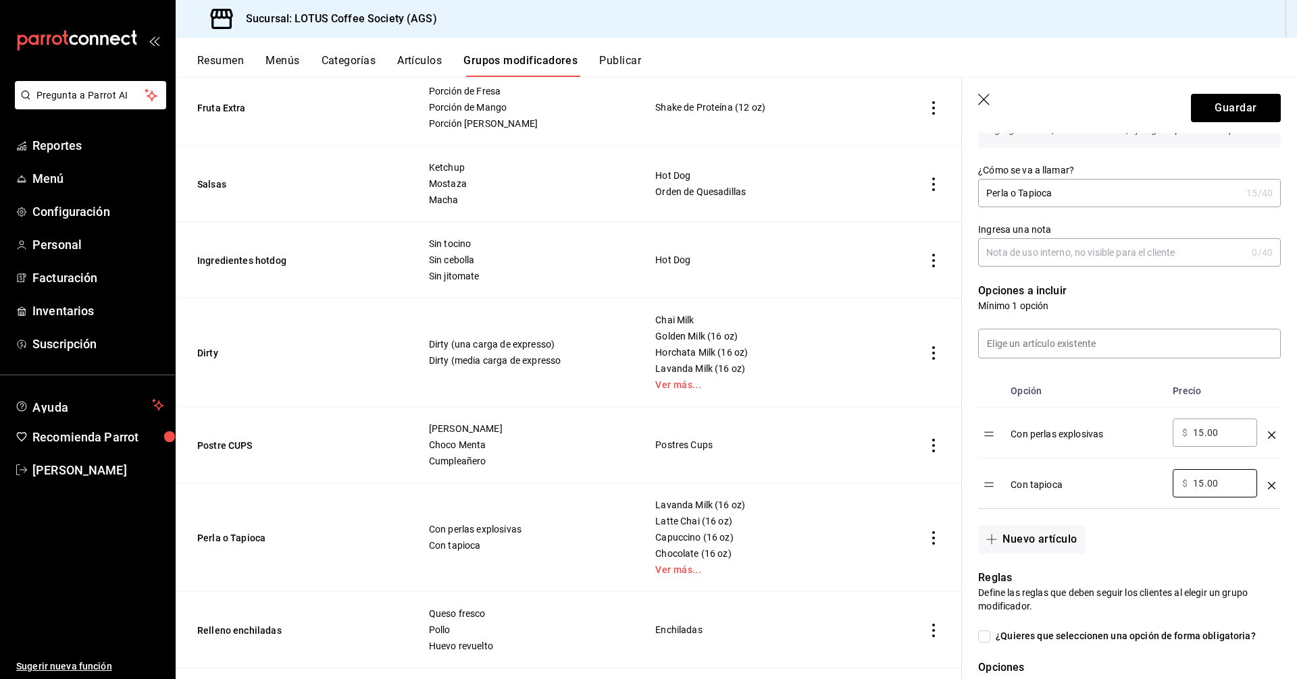
type input "15.00"
click at [1203, 436] on input "15.00" at bounding box center [1220, 433] width 55 height 14
click at [1112, 430] on div "Con perlas explosivas" at bounding box center [1085, 430] width 151 height 22
drag, startPoint x: 1205, startPoint y: 120, endPoint x: 1205, endPoint y: 107, distance: 12.8
click at [1205, 115] on button "Guardar" at bounding box center [1236, 108] width 90 height 28
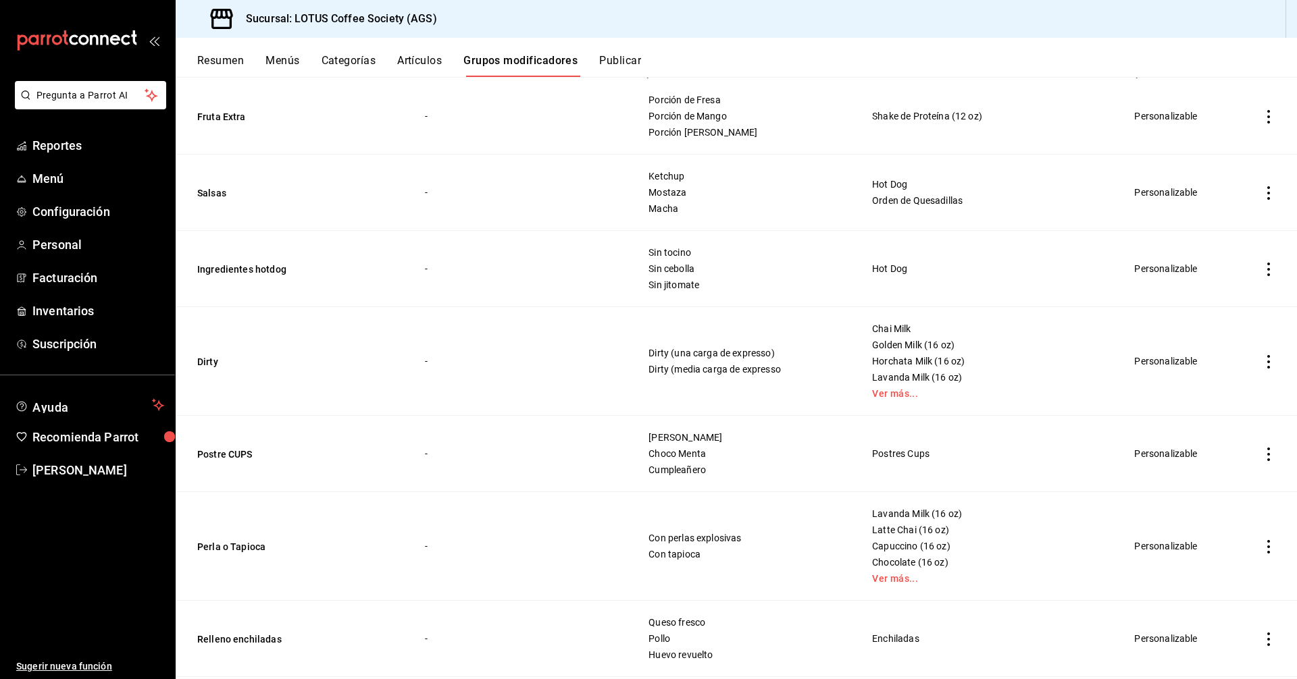
scroll to position [270, 0]
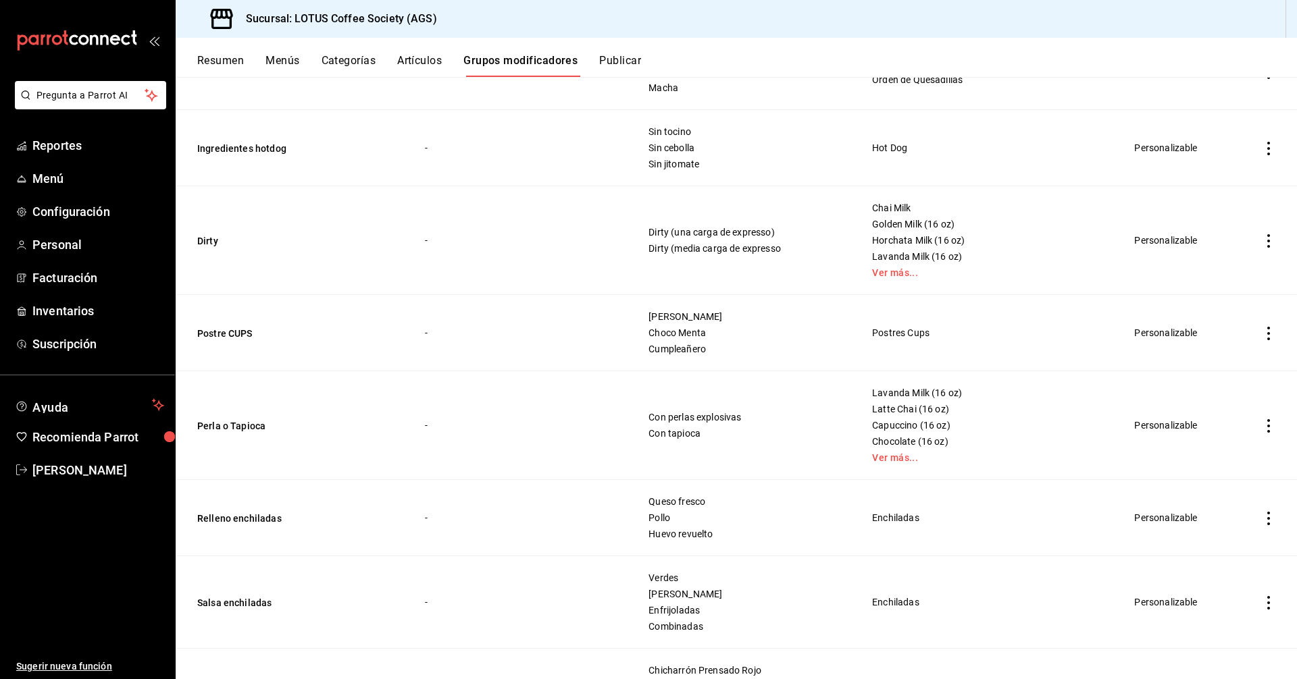
click at [257, 409] on td "Perla o Tapioca" at bounding box center [292, 425] width 233 height 109
click at [252, 427] on button "Perla o Tapioca" at bounding box center [278, 426] width 162 height 14
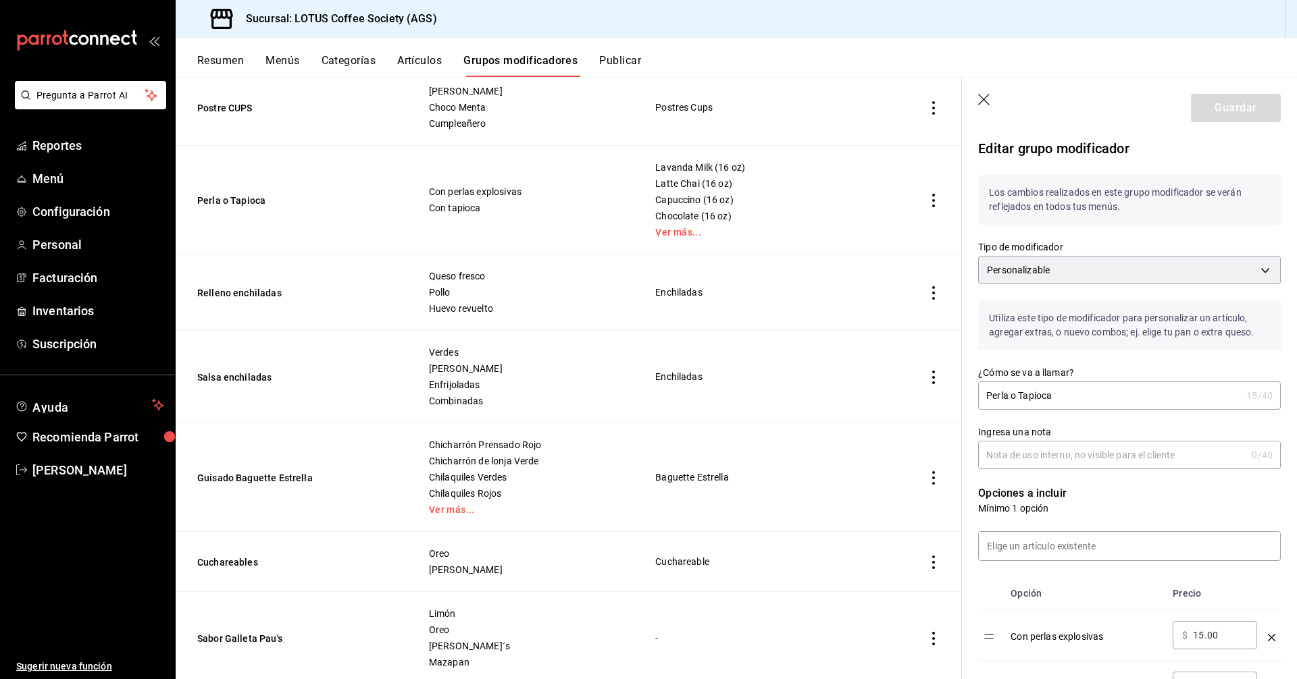
click at [988, 102] on icon "button" at bounding box center [985, 101] width 14 height 14
